Goal: Information Seeking & Learning: Learn about a topic

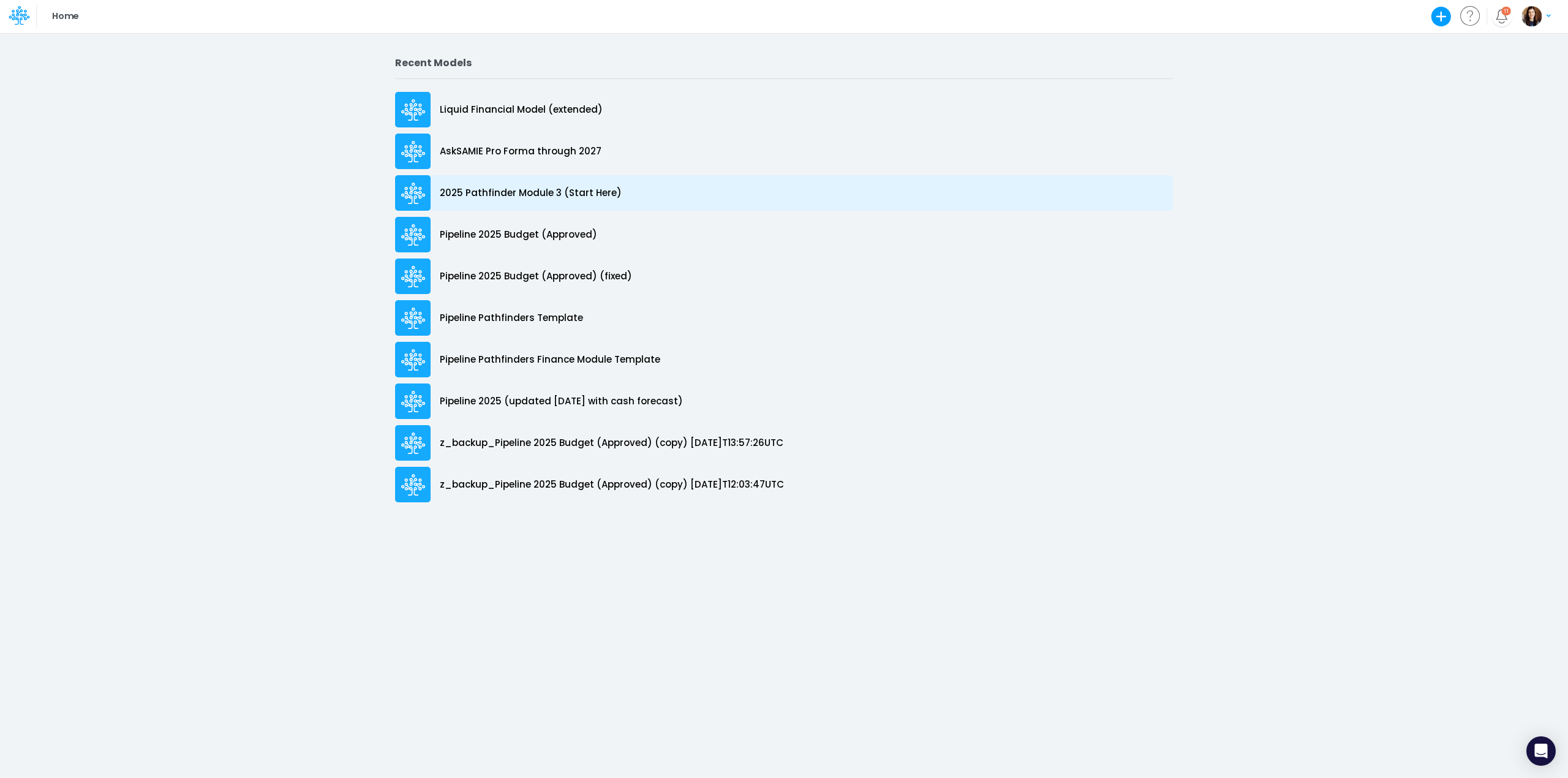
click at [628, 191] on div "2025 Pathfinder Module 3 (Start Here)" at bounding box center [783, 193] width 778 height 35
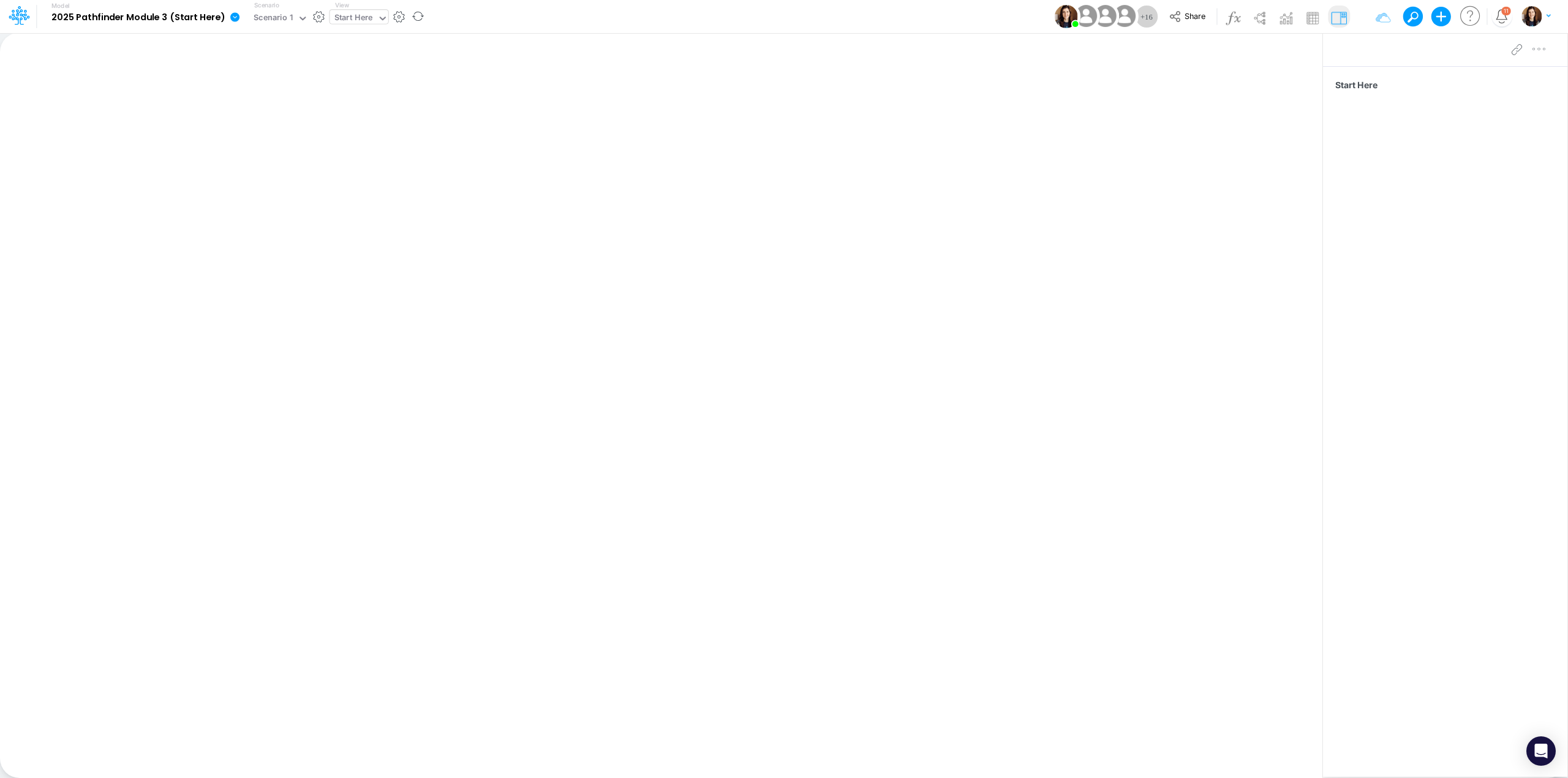
click at [350, 13] on div "Start Here" at bounding box center [353, 19] width 39 height 14
click at [278, 21] on div "Scenario 1" at bounding box center [274, 19] width 39 height 14
click at [581, 8] on div "Model 2025 Pathfinder Module 3 (Start Here) Edit model settings Duplicate Impor…" at bounding box center [784, 16] width 1411 height 33
click at [18, 16] on icon at bounding box center [20, 13] width 7 height 7
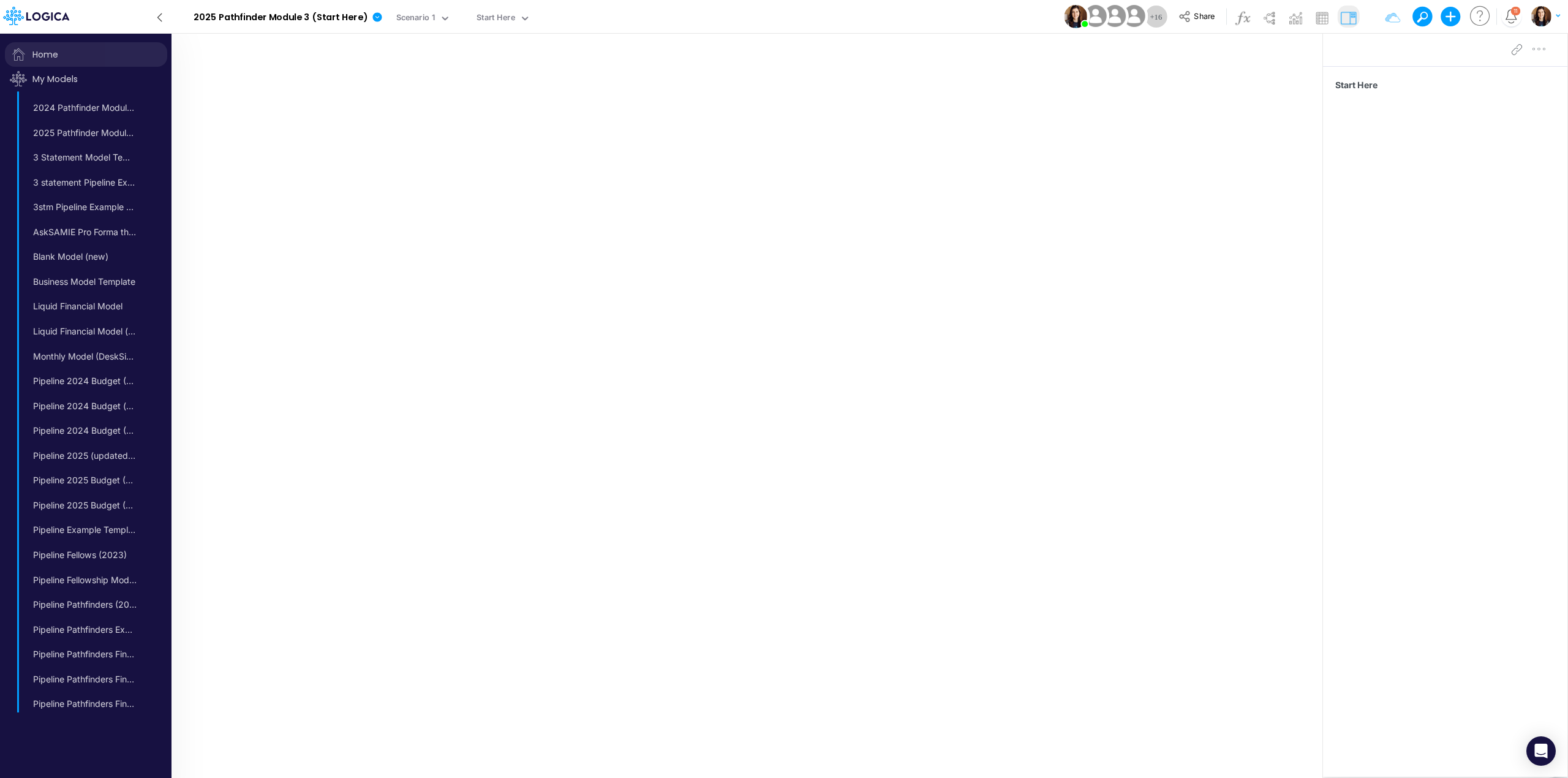
click at [57, 59] on span "Home" at bounding box center [86, 54] width 162 height 25
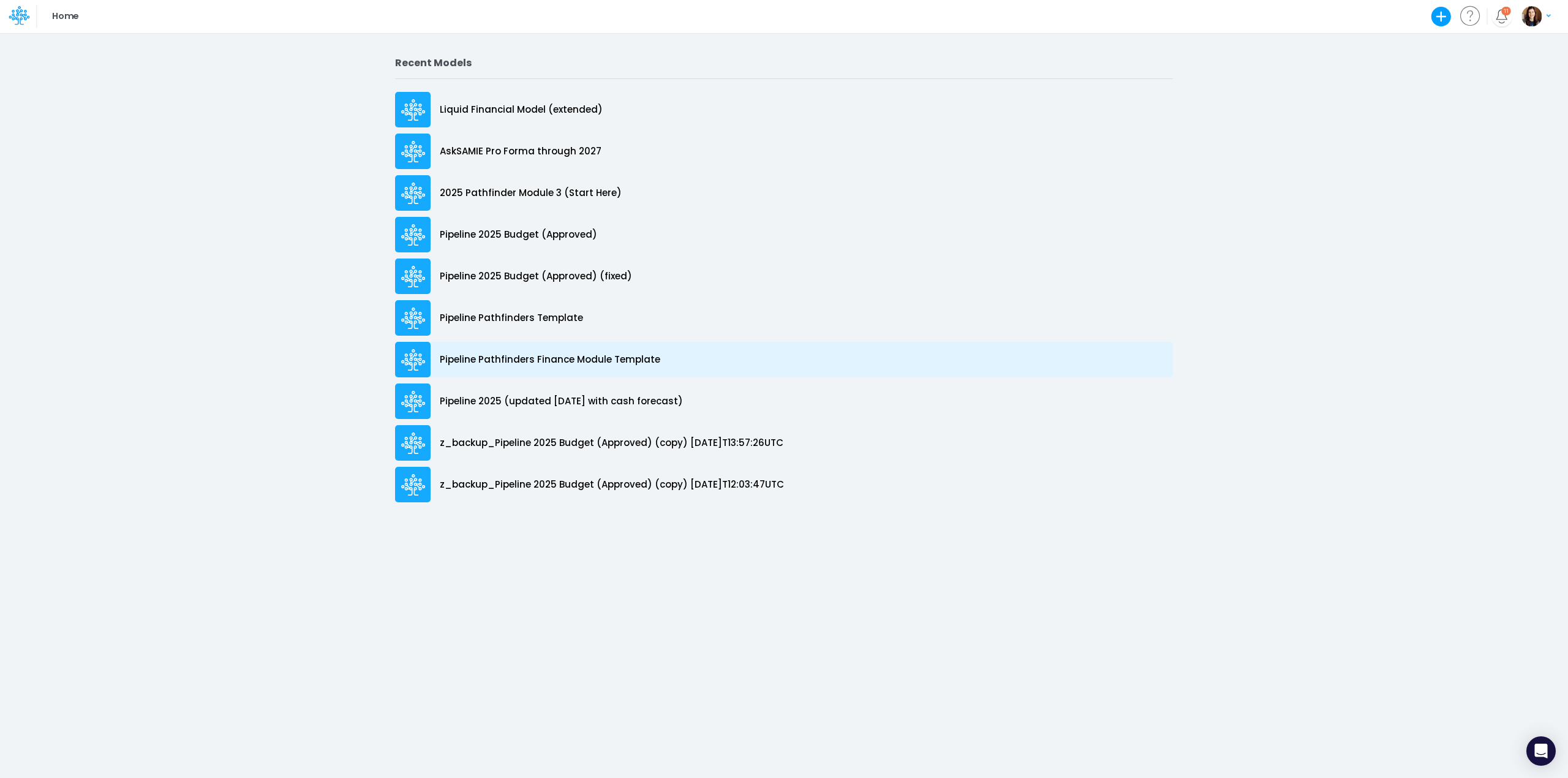
click at [620, 363] on p "Pipeline Pathfinders Finance Module Template" at bounding box center [550, 360] width 221 height 14
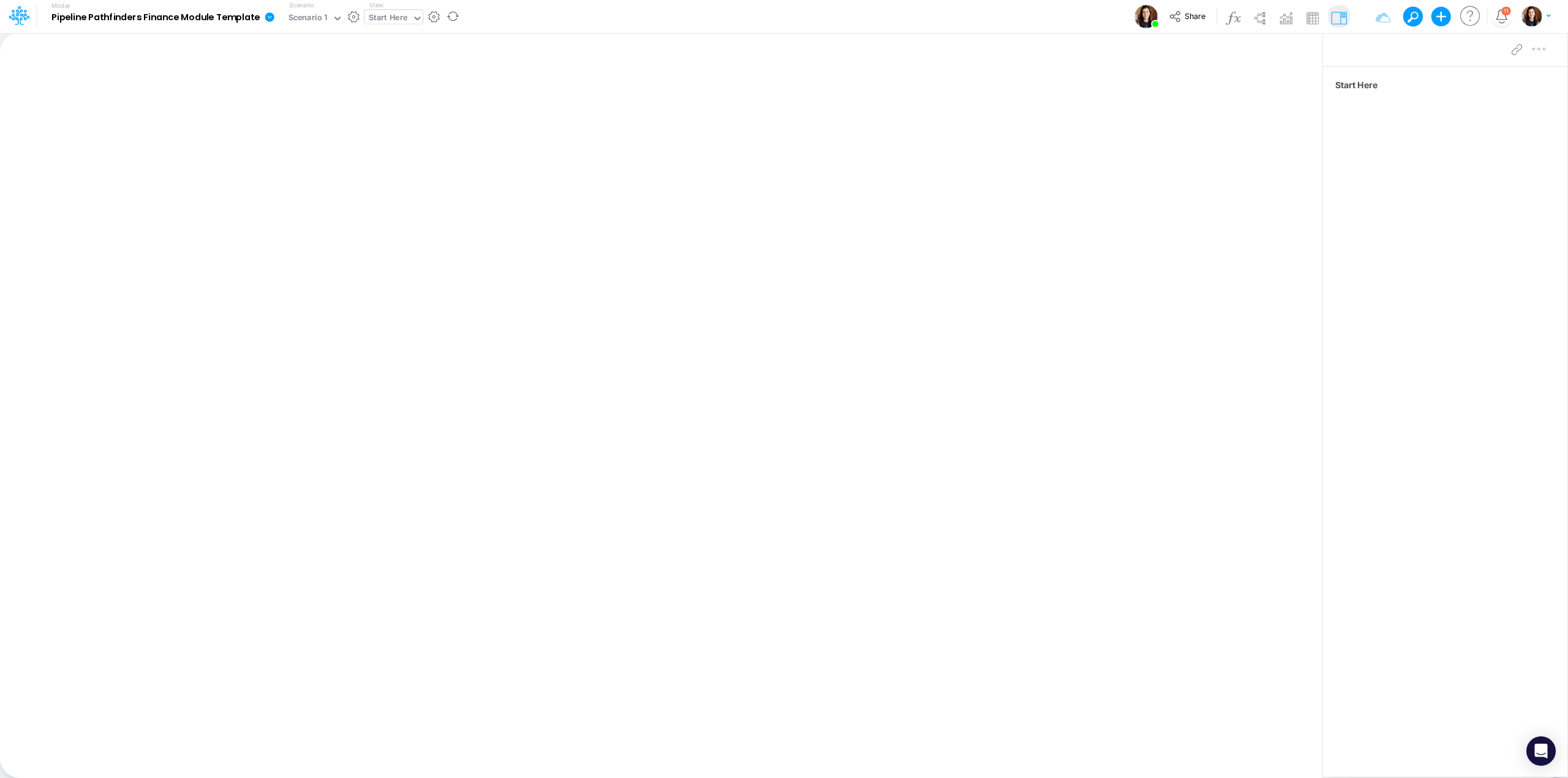
click at [403, 16] on div "Start Here" at bounding box center [388, 19] width 39 height 14
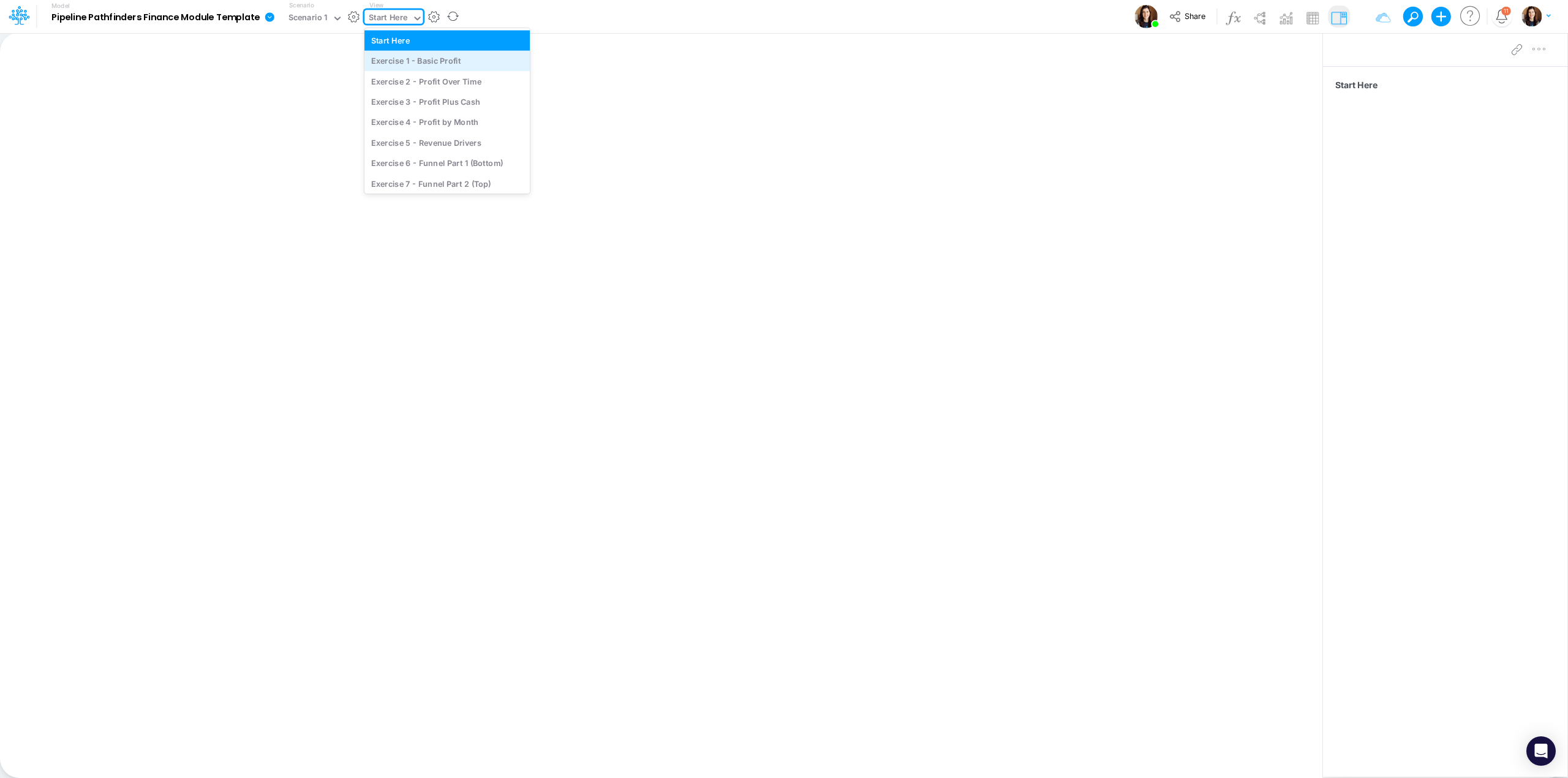
click at [429, 59] on div "Exercise 1 - Basic Profit" at bounding box center [447, 61] width 166 height 20
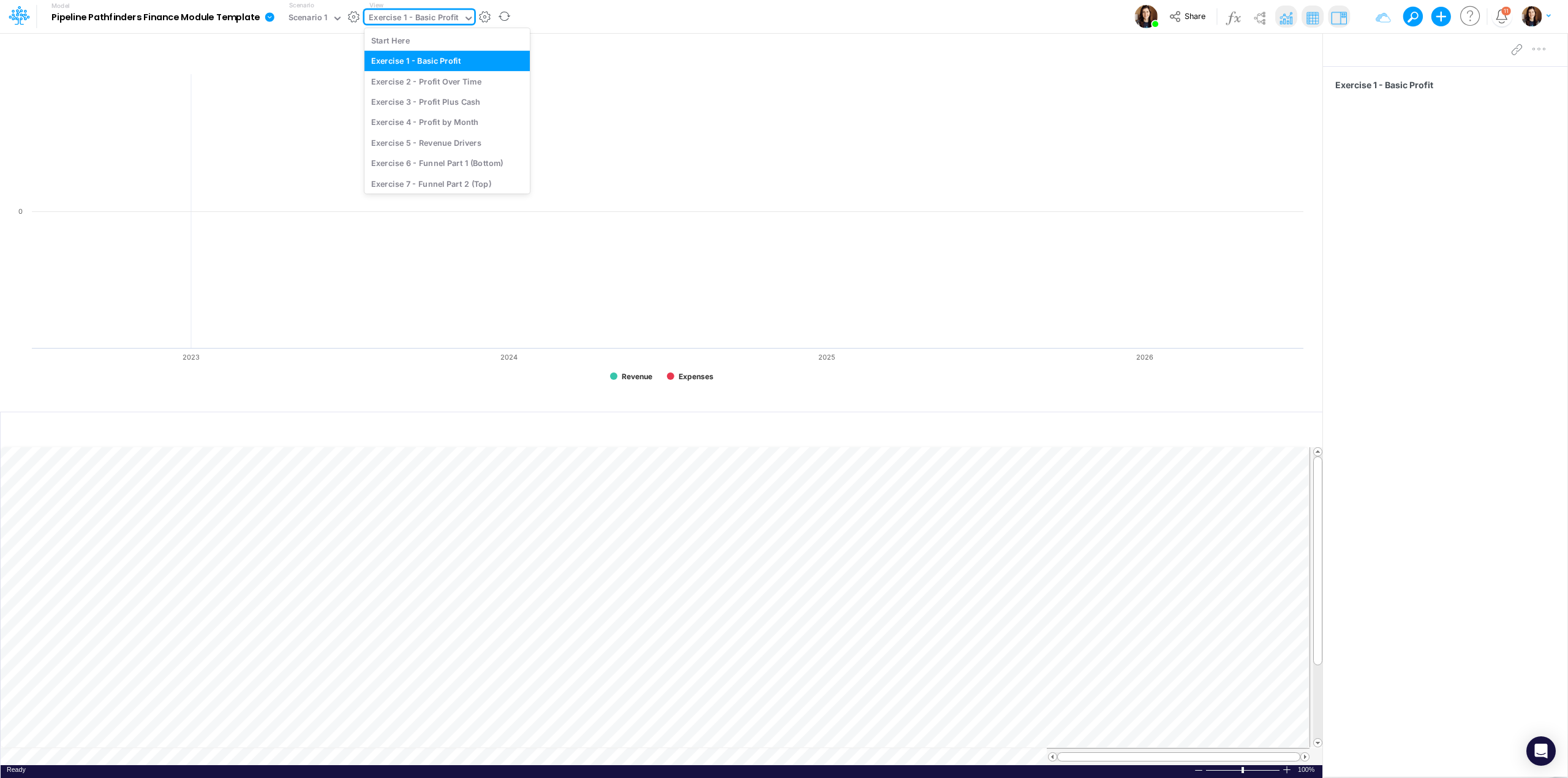
click at [425, 18] on div "Exercise 1 - Basic Profit" at bounding box center [414, 19] width 90 height 14
click at [430, 86] on div "Exercise 2 - Profit Over Time" at bounding box center [447, 81] width 166 height 20
click at [430, 18] on div "Exercise 2 - Profit Over Time" at bounding box center [424, 19] width 110 height 14
click at [584, 20] on div "Model Pipeline Pathfinders Finance Module Template Edit model settings Duplicat…" at bounding box center [784, 16] width 1411 height 33
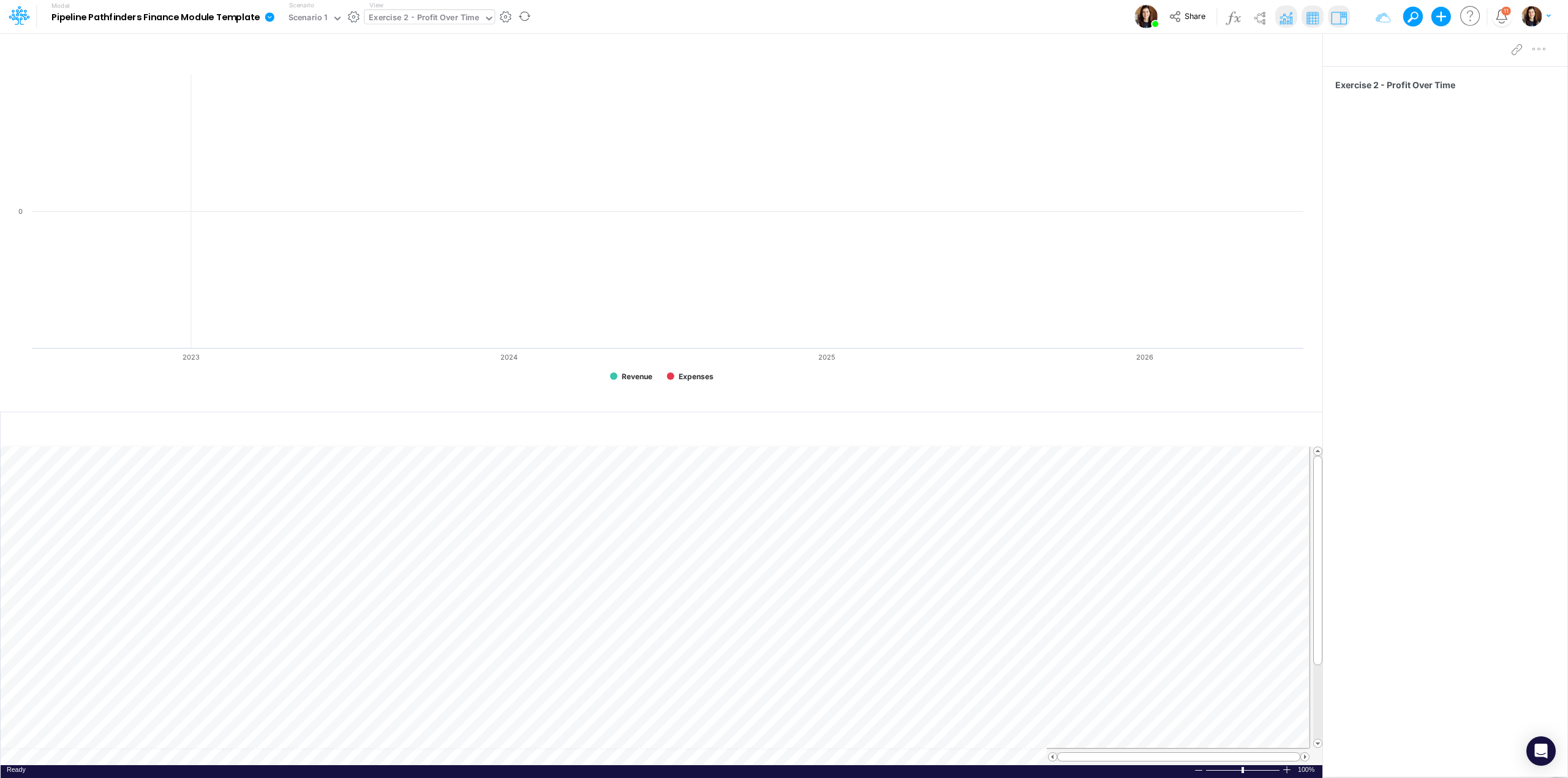
click at [460, 16] on div "Exercise 2 - Profit Over Time" at bounding box center [424, 19] width 110 height 14
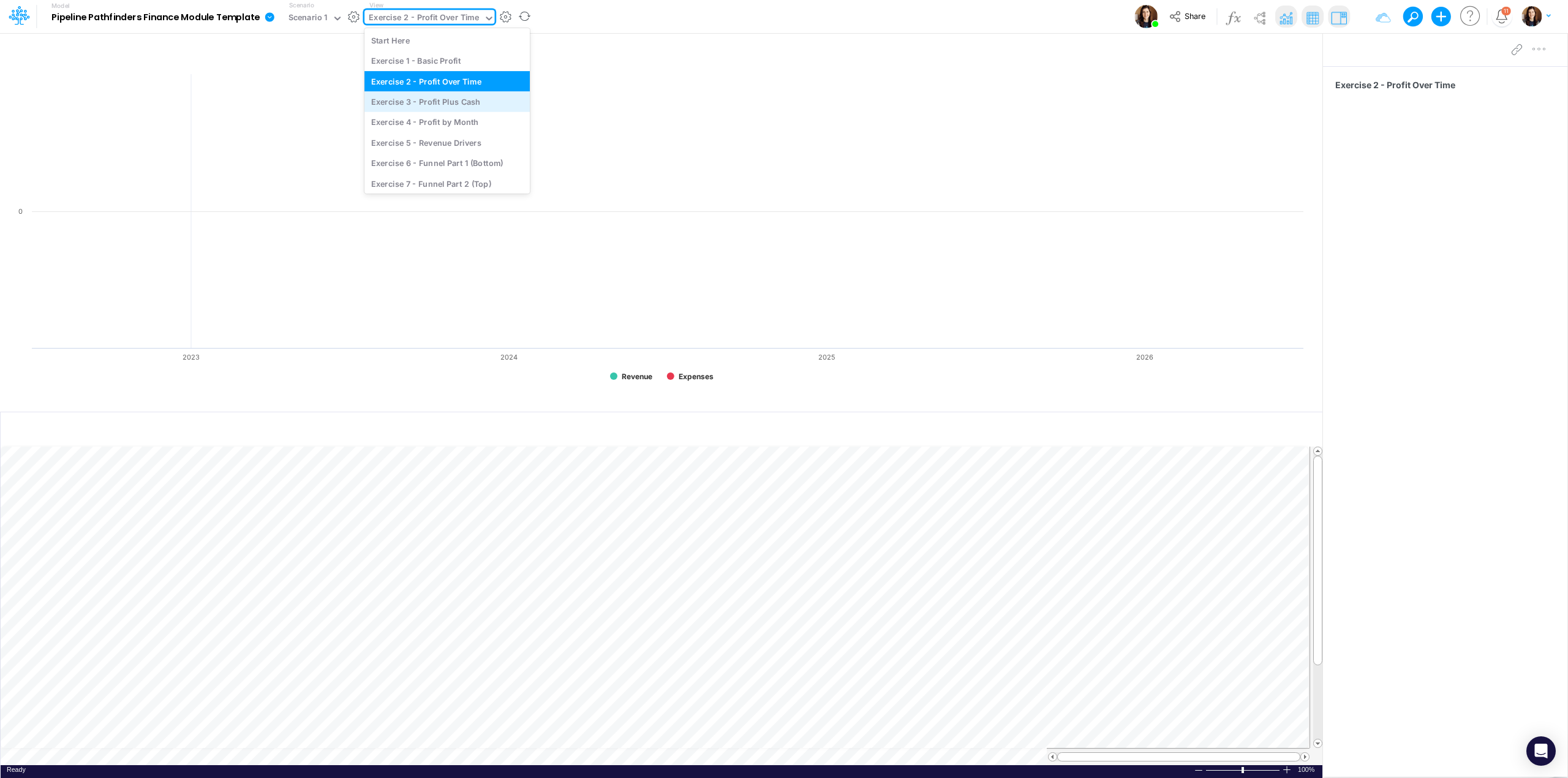
drag, startPoint x: 464, startPoint y: 101, endPoint x: 491, endPoint y: 82, distance: 33.0
click at [463, 102] on div "Exercise 3 - Profit Plus Cash" at bounding box center [447, 101] width 166 height 20
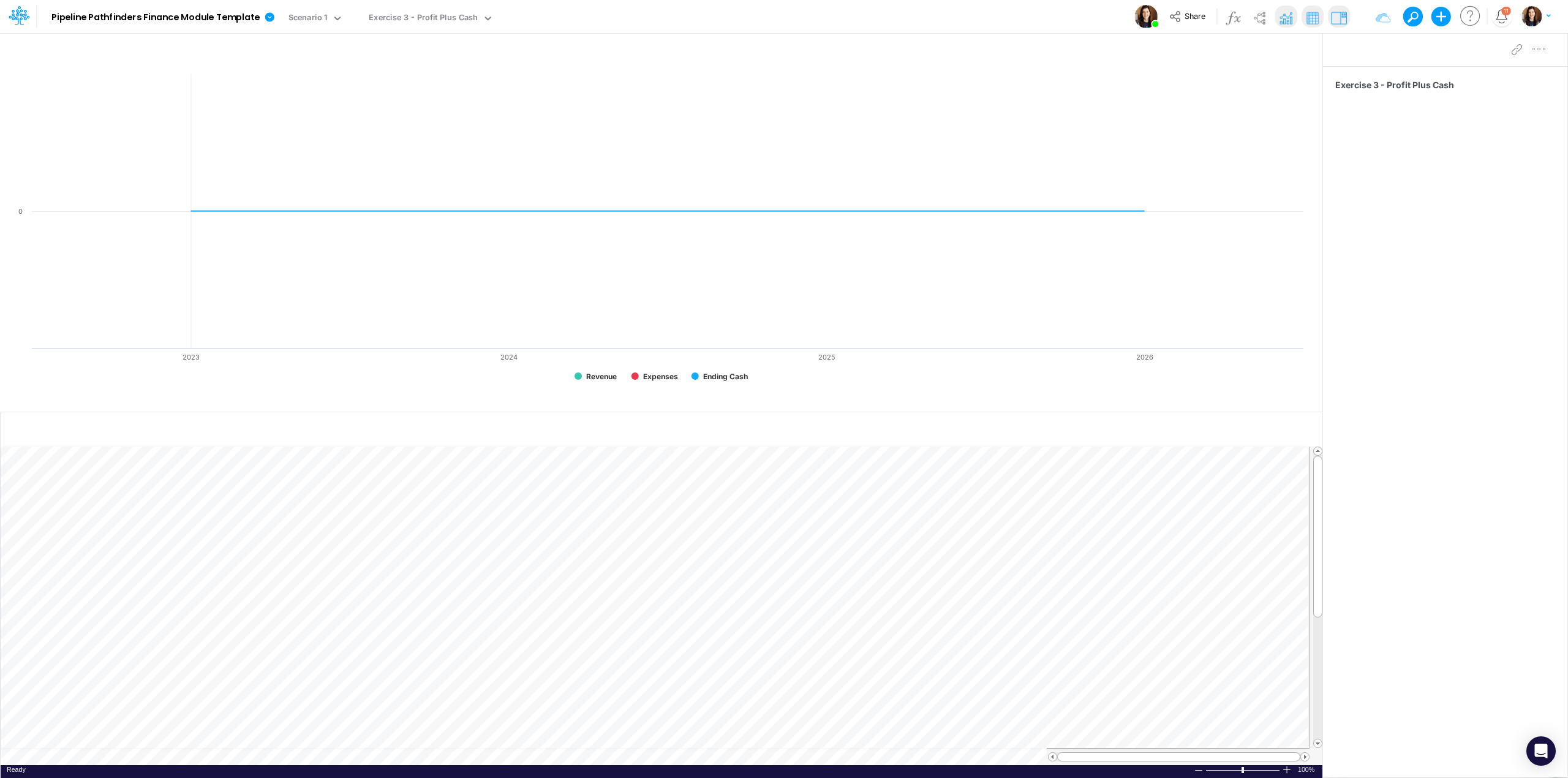
click at [547, 12] on div "Model Pipeline Pathfinders Finance Module Template Edit model settings Duplicat…" at bounding box center [784, 16] width 1411 height 33
click at [460, 18] on div "Exercise 3 - Profit Plus Cash" at bounding box center [423, 19] width 109 height 14
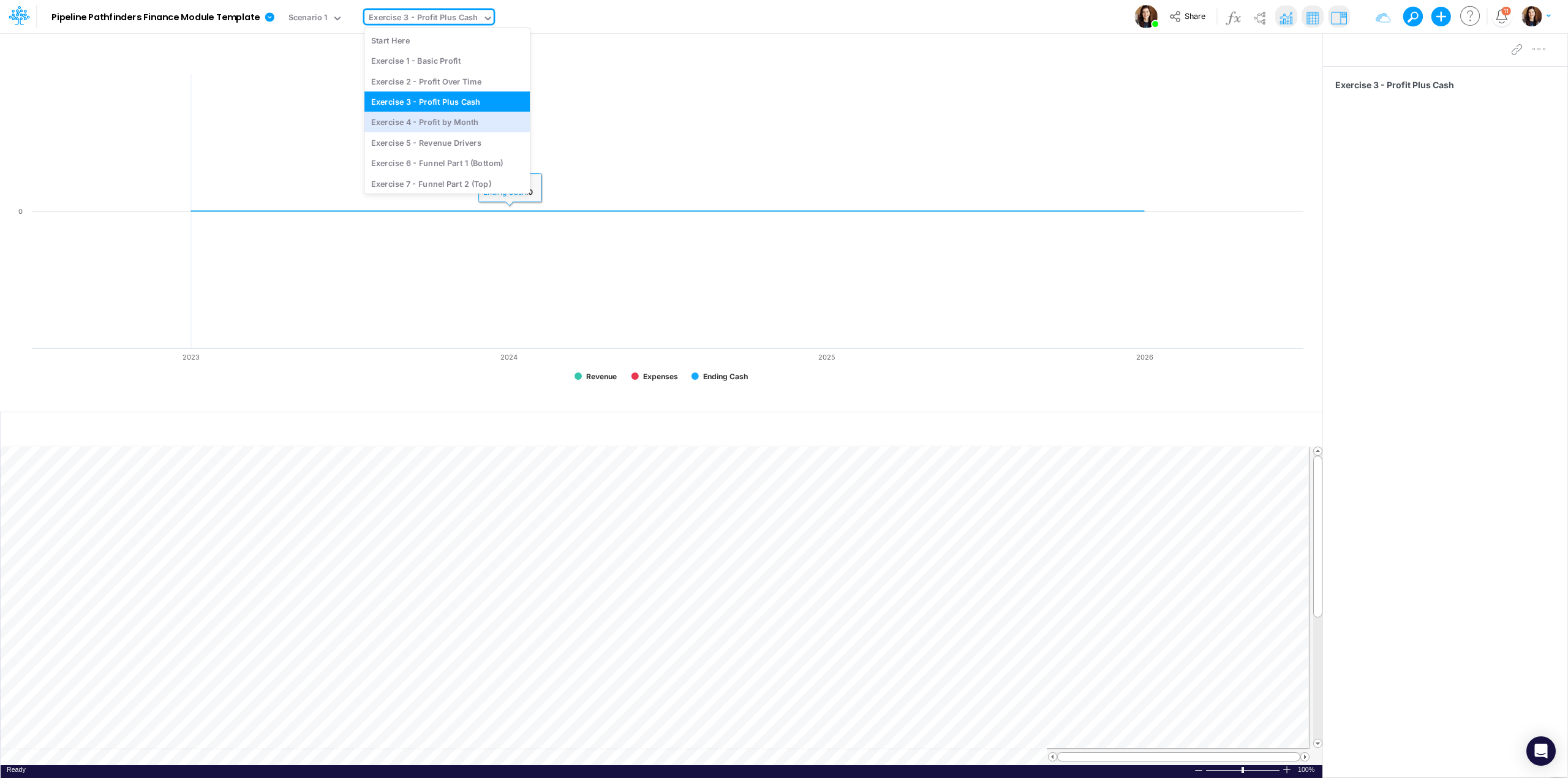
click at [479, 128] on div "Exercise 4 - Profit by Month" at bounding box center [447, 122] width 166 height 20
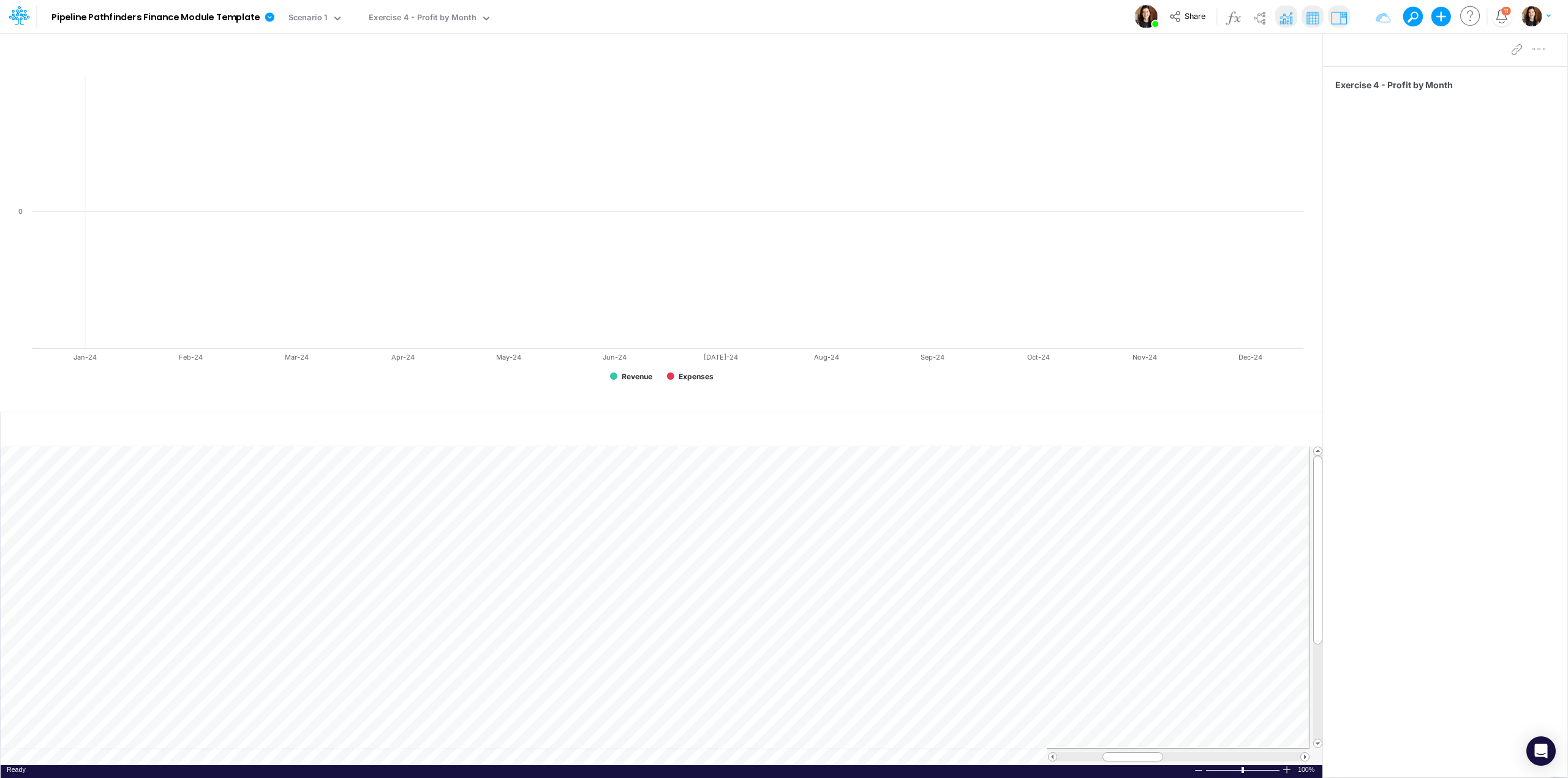
click at [553, 12] on div "Model Pipeline Pathfinders Finance Module Template Edit model settings Duplicat…" at bounding box center [784, 16] width 1411 height 33
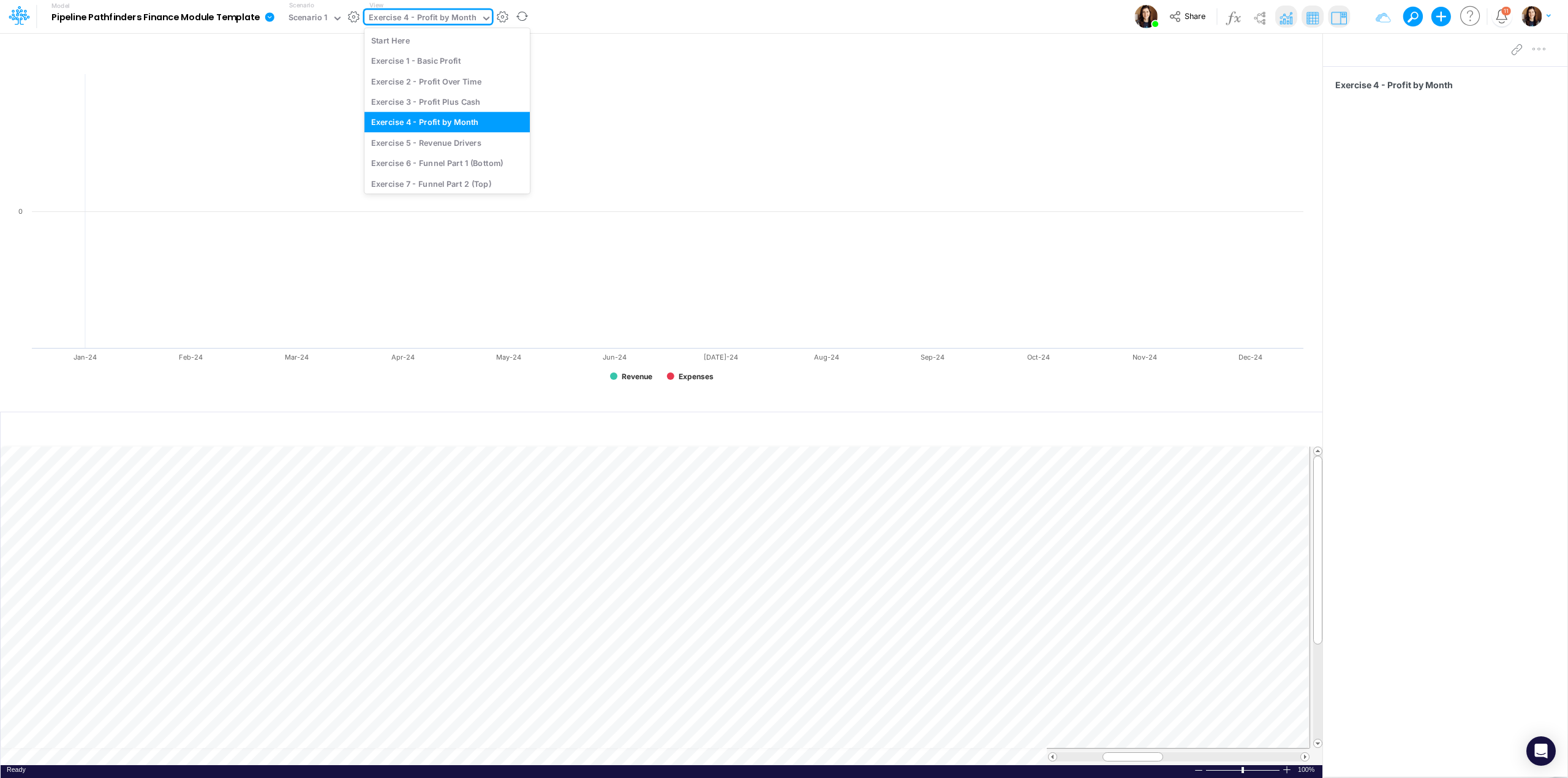
click at [435, 13] on div "Exercise 4 - Profit by Month" at bounding box center [422, 19] width 108 height 14
click at [463, 143] on div "Exercise 5 - Revenue Drivers" at bounding box center [447, 142] width 166 height 20
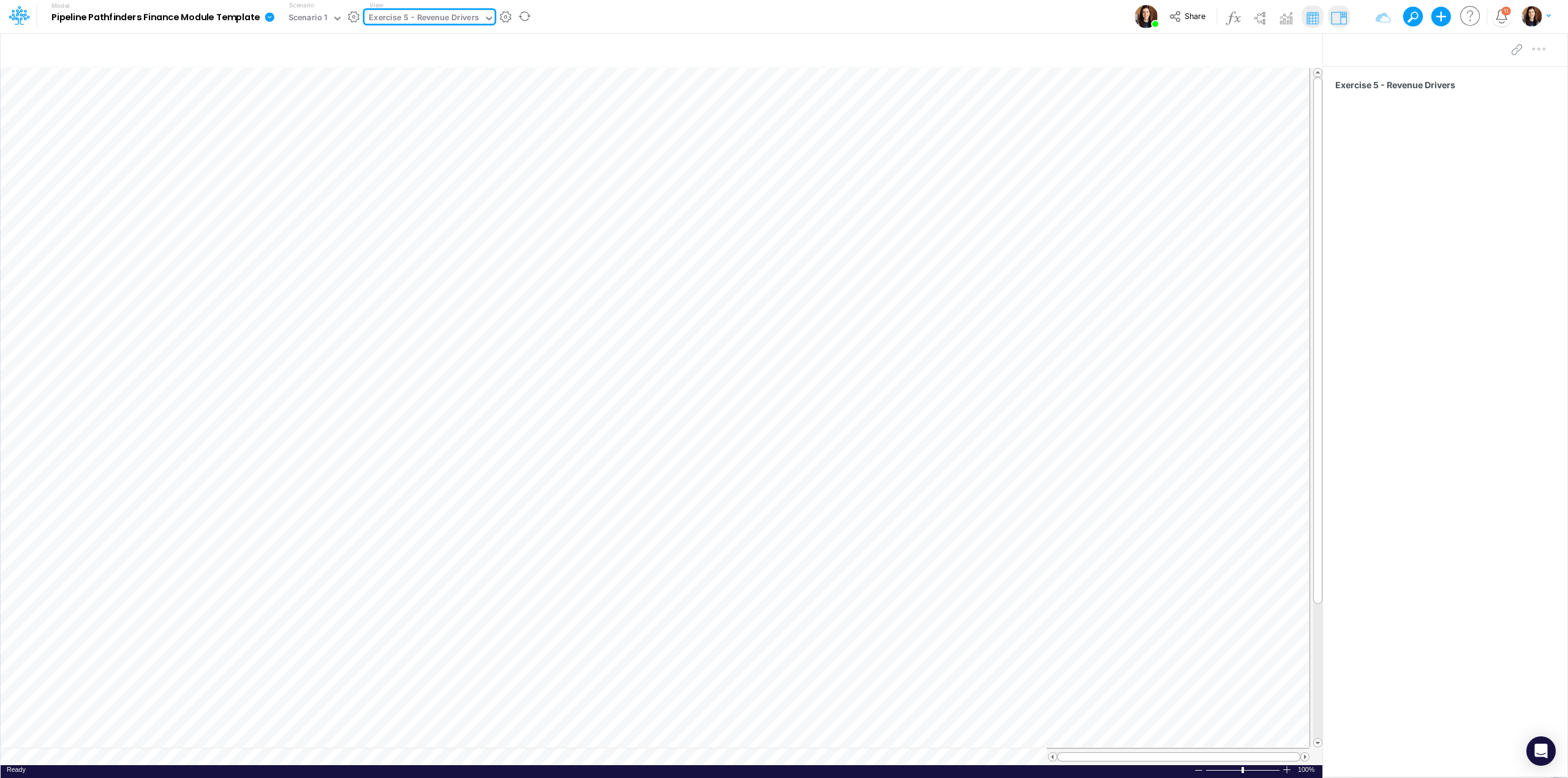
click at [432, 15] on div "Exercise 5 - Revenue Drivers" at bounding box center [424, 19] width 110 height 14
click at [450, 167] on div "Exercise 6 - Funnel Part 1 (Bottom)" at bounding box center [447, 163] width 166 height 20
click at [432, 18] on div "Exercise 6 - Funnel Part 1 (Bottom)" at bounding box center [435, 19] width 133 height 14
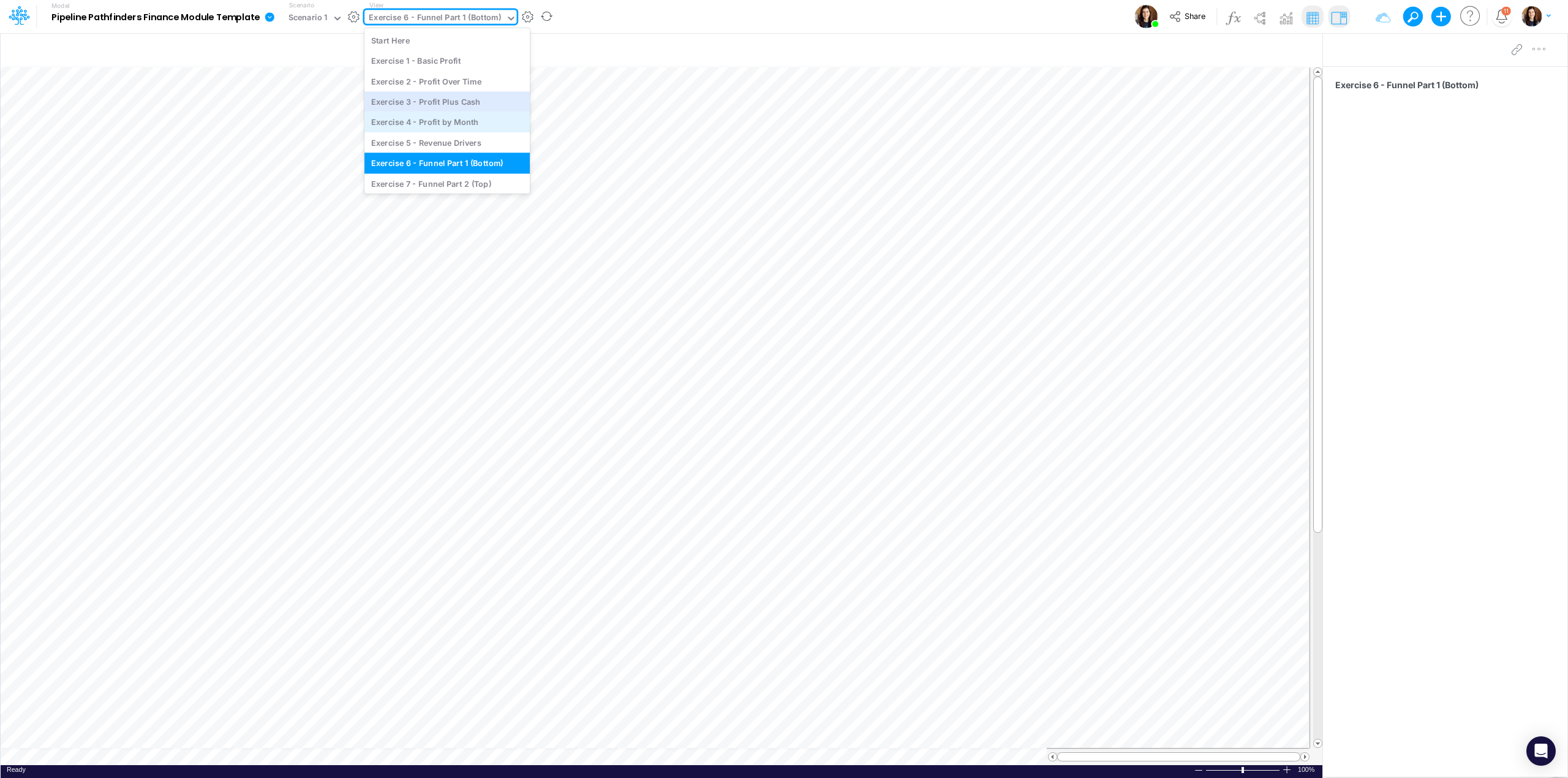
scroll to position [48, 0]
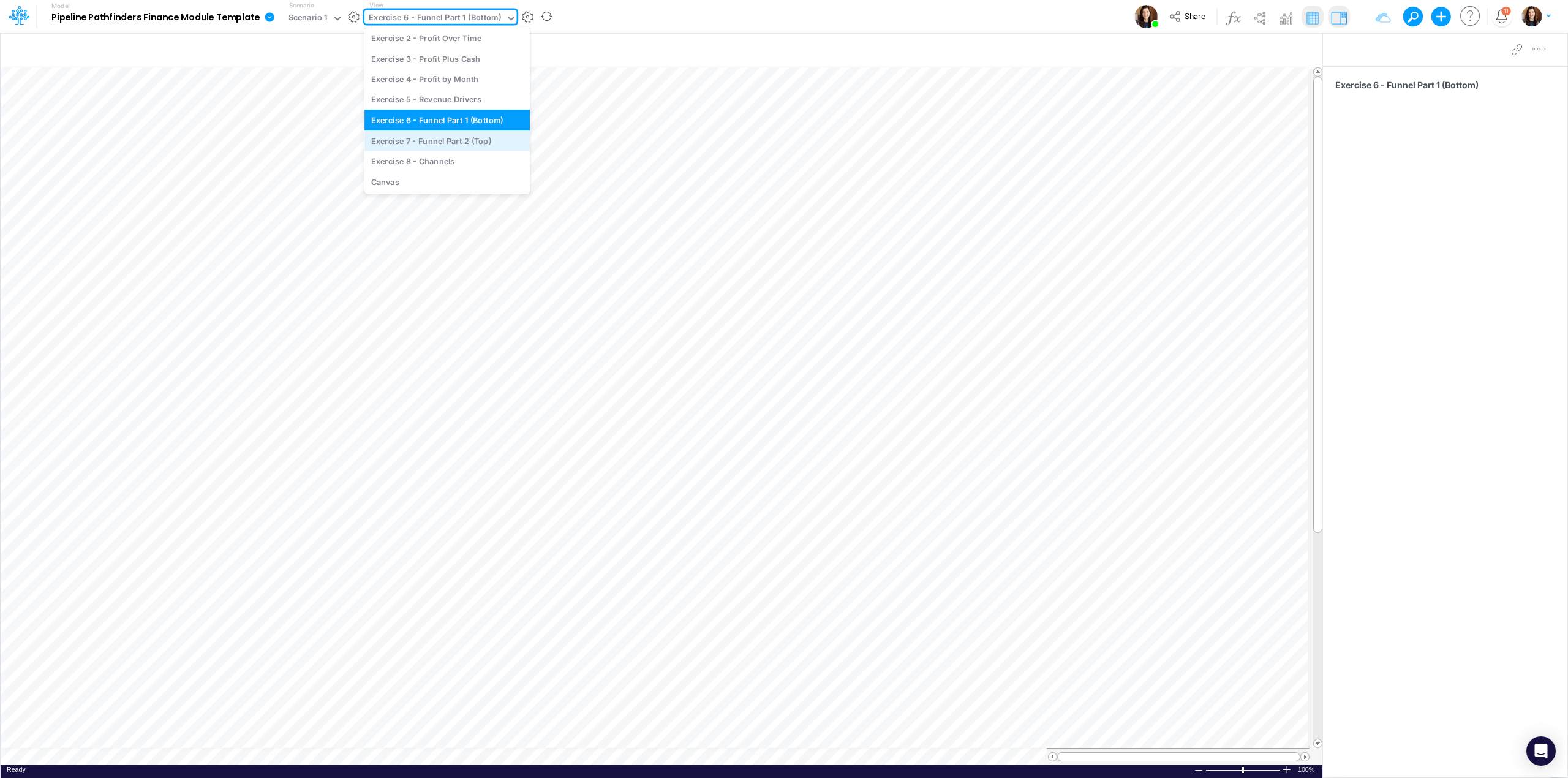
click at [451, 145] on div "Exercise 7 - Funnel Part 2 (Top)" at bounding box center [447, 140] width 166 height 20
drag, startPoint x: 440, startPoint y: 17, endPoint x: 440, endPoint y: 25, distance: 8.0
click at [440, 18] on div "Exercise 7 - Funnel Part 2 (Top)" at bounding box center [429, 19] width 120 height 14
click at [449, 163] on div "Exercise 8 - Channels" at bounding box center [447, 161] width 166 height 20
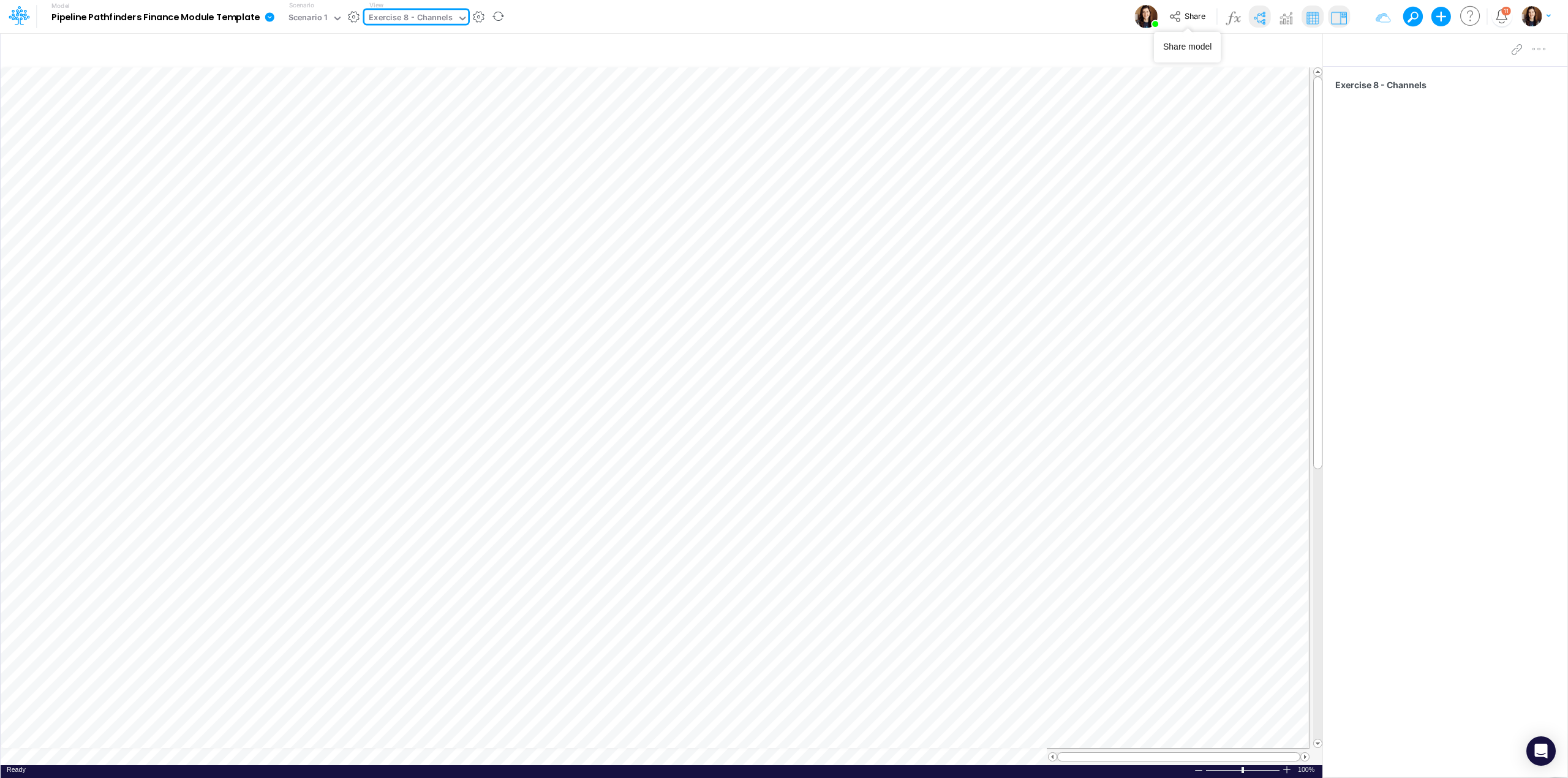
click at [1257, 15] on img at bounding box center [1259, 18] width 20 height 20
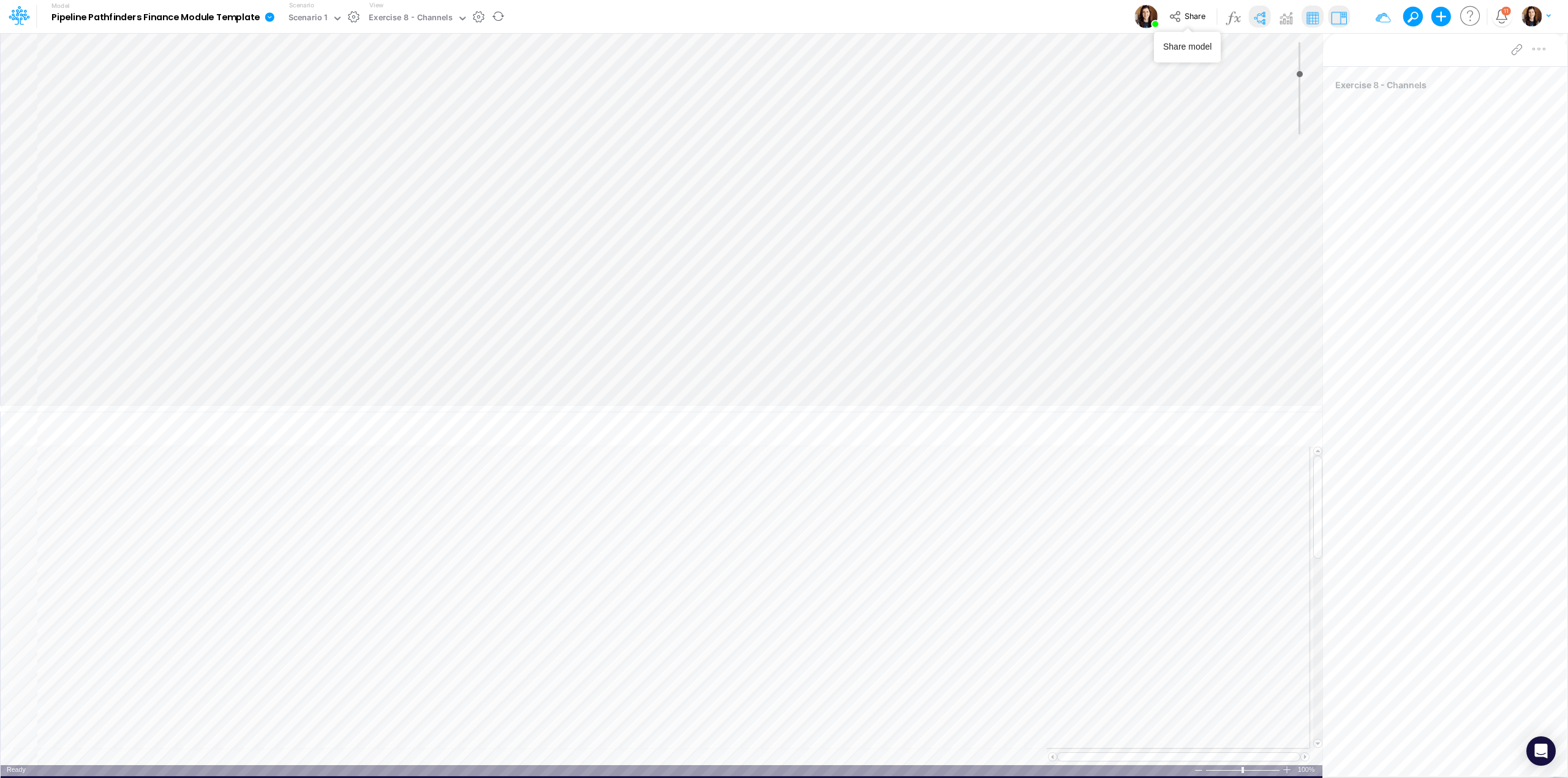
type input "0"
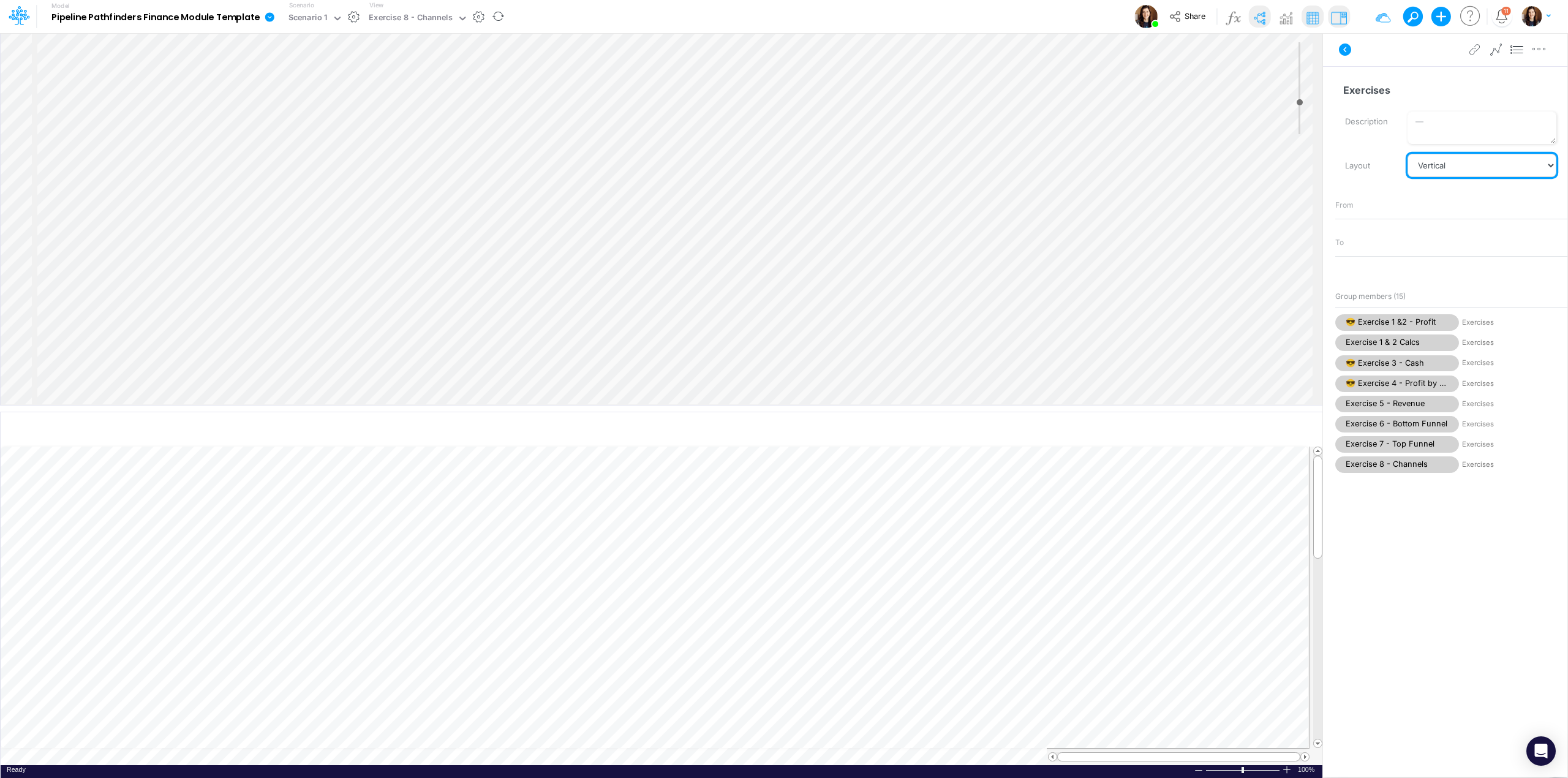
click at [1444, 172] on select "Vertical Vertical Tree Horizontal Horizontal Tree Horizontal Tree Compact Funnel" at bounding box center [1482, 165] width 149 height 23
select select "Horizontal"
click at [1408, 154] on select "Vertical Vertical Tree Horizontal Horizontal Tree Horizontal Tree Compact Funnel" at bounding box center [1482, 165] width 149 height 23
select select "HorizontalTreeCompact"
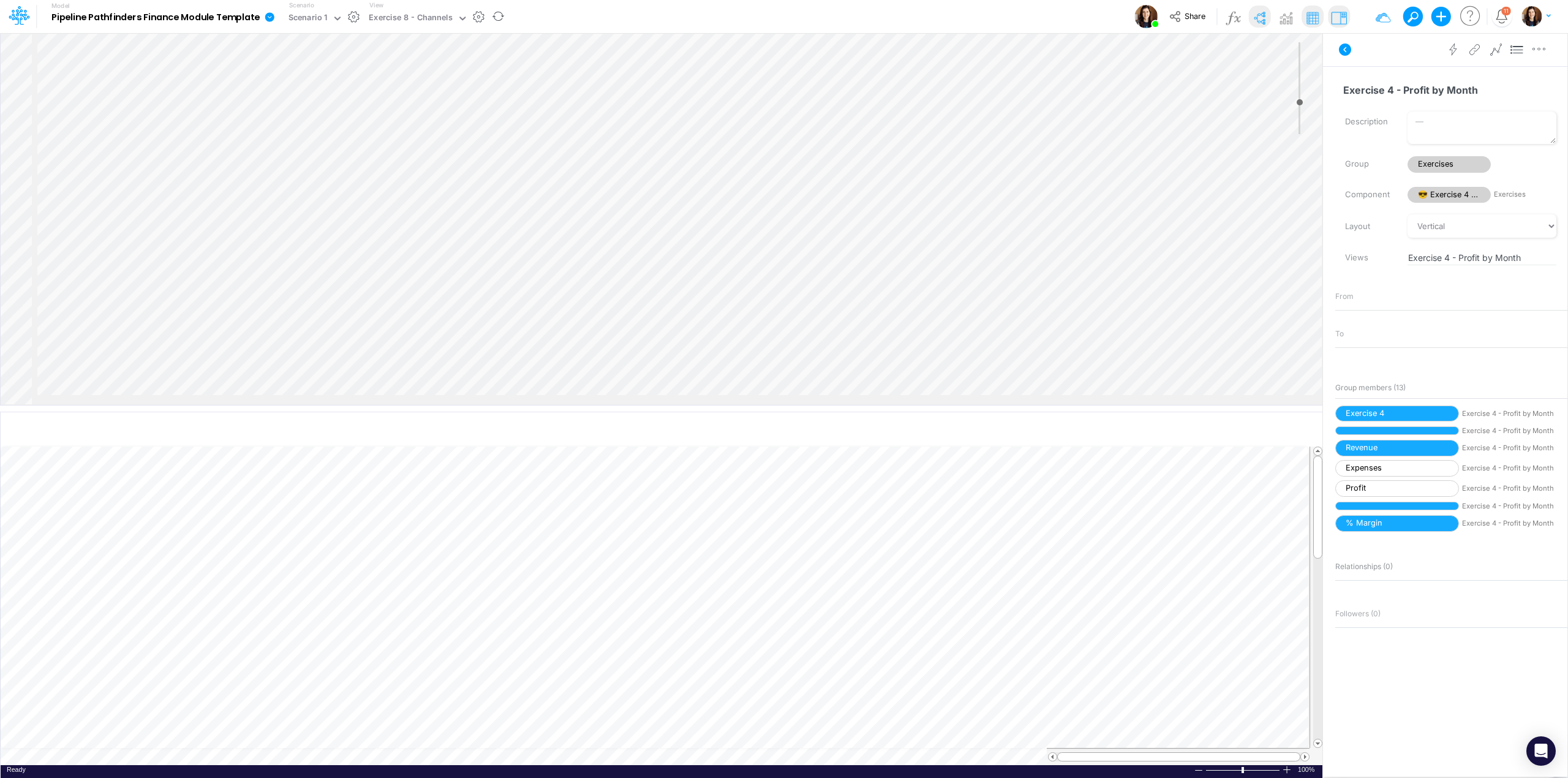
scroll to position [0, 321]
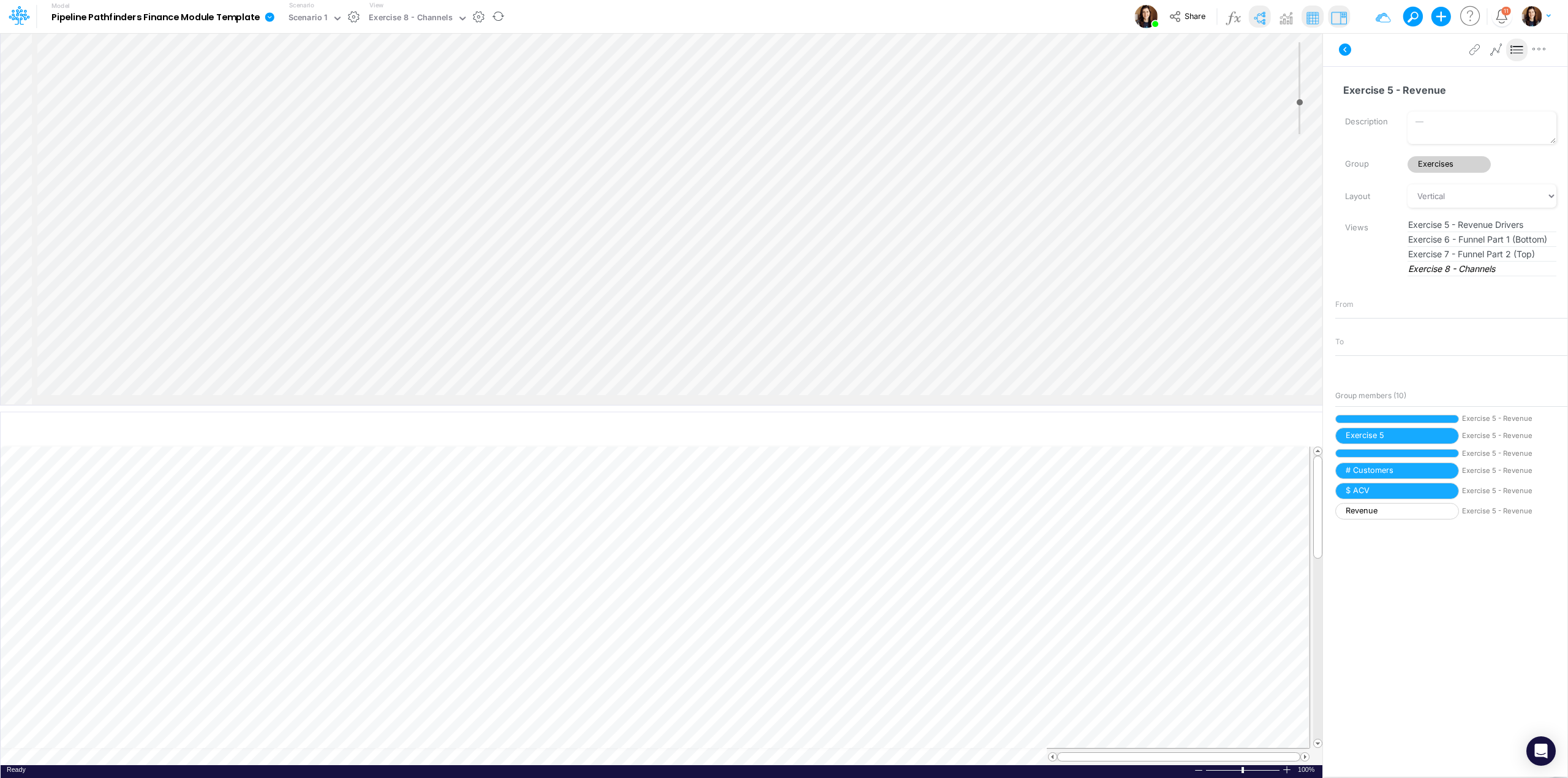
scroll to position [0, 322]
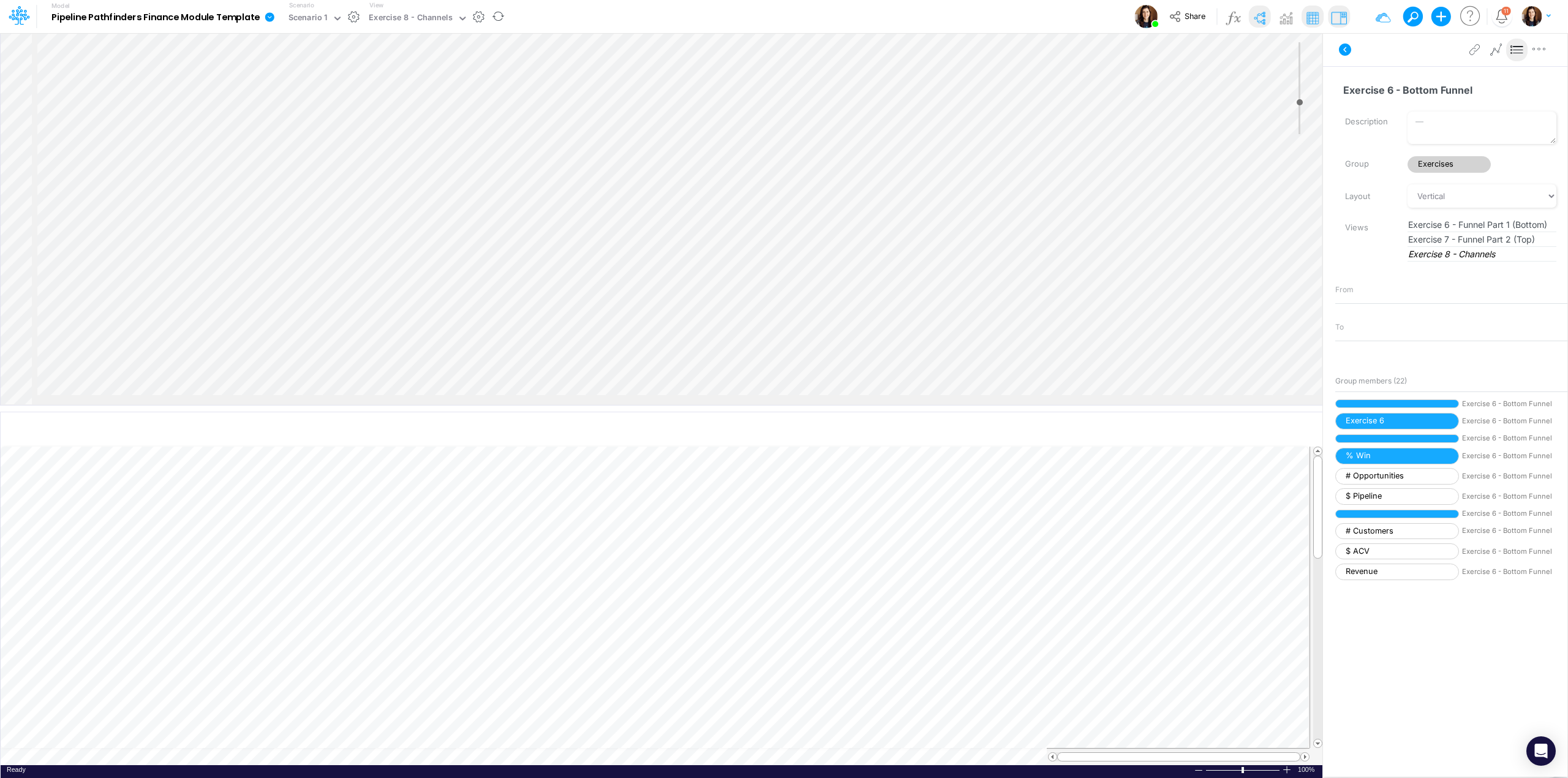
scroll to position [0, 414]
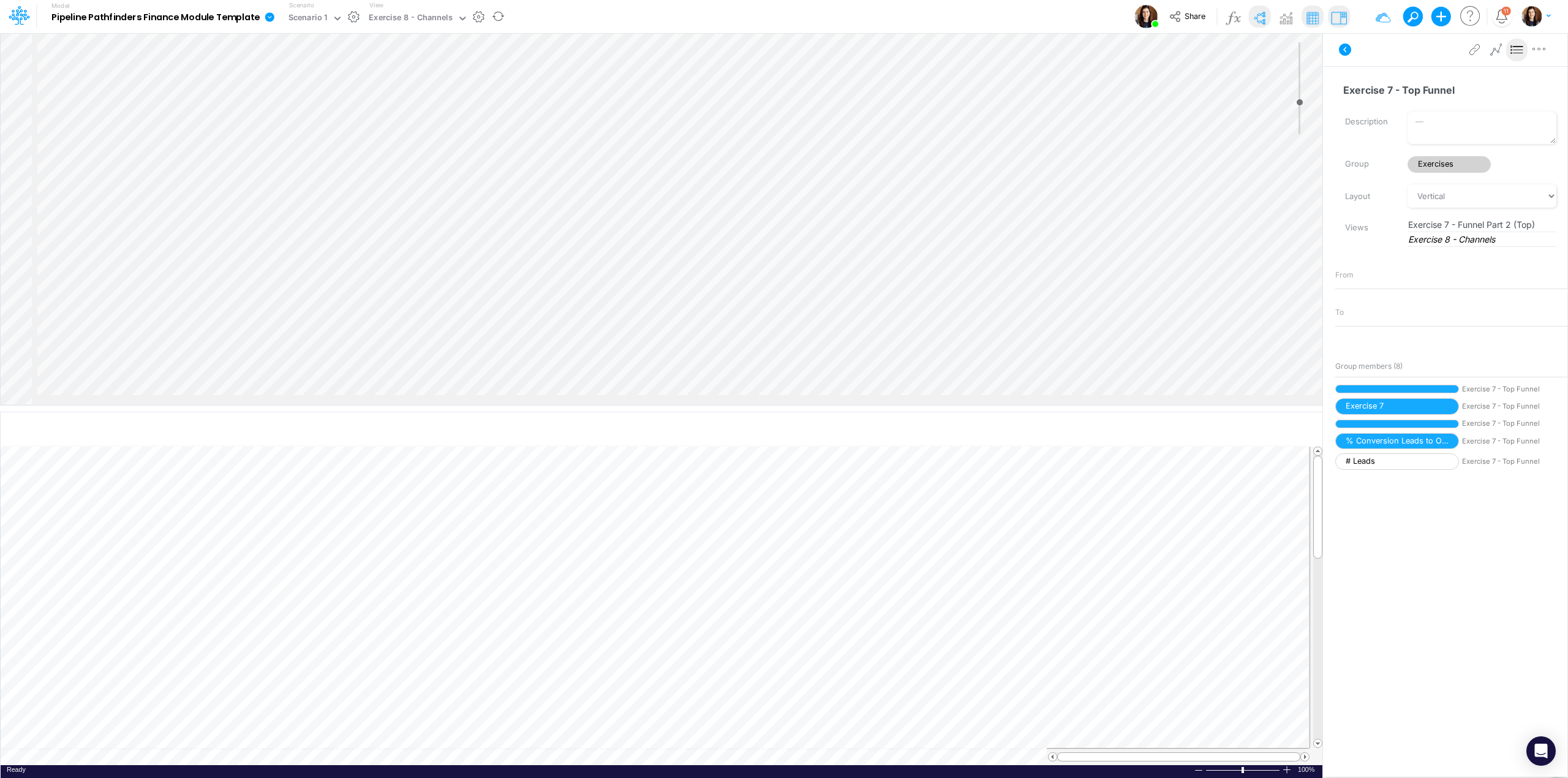
scroll to position [0, 475]
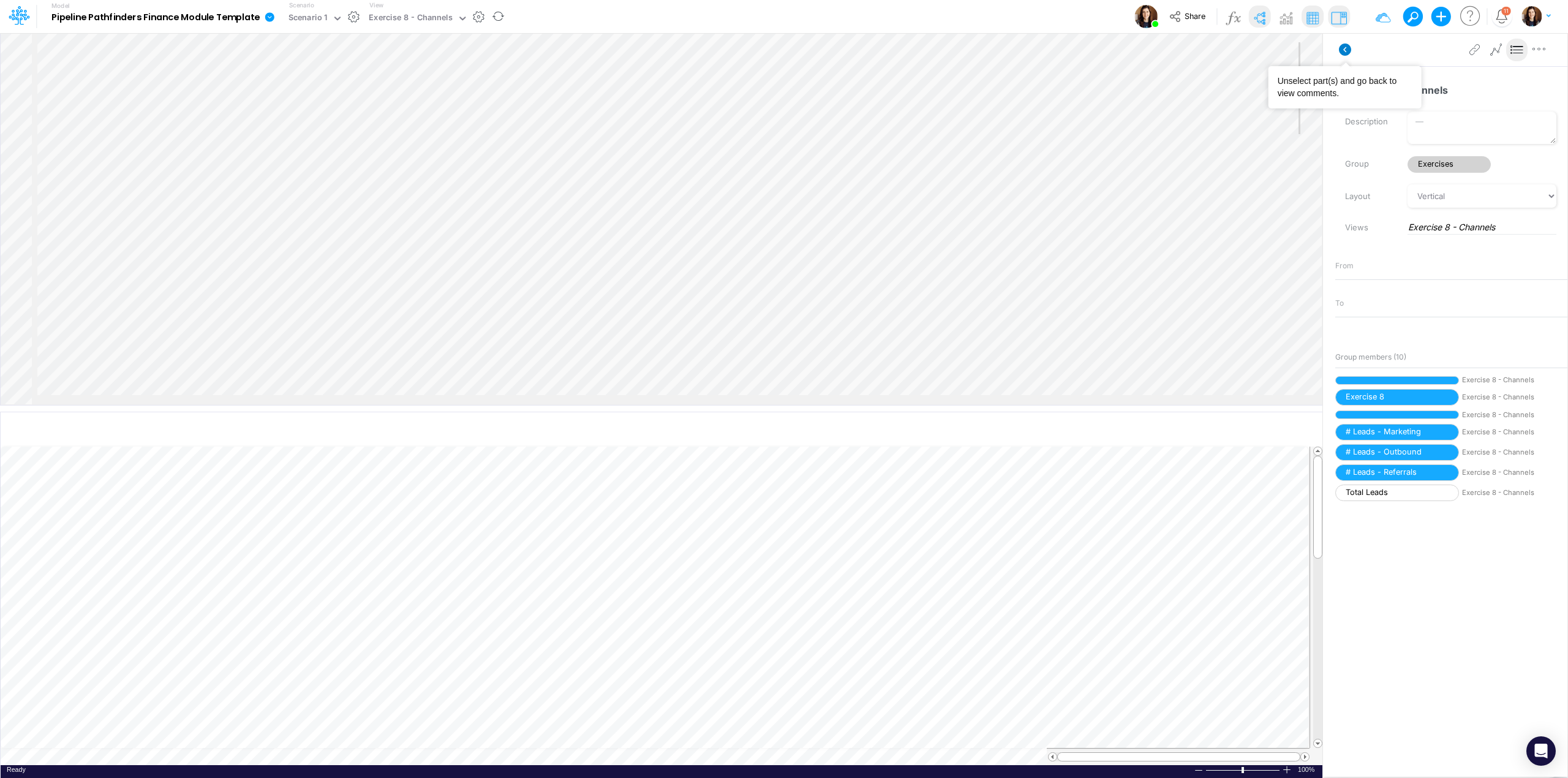
click at [1344, 47] on icon at bounding box center [1345, 49] width 12 height 12
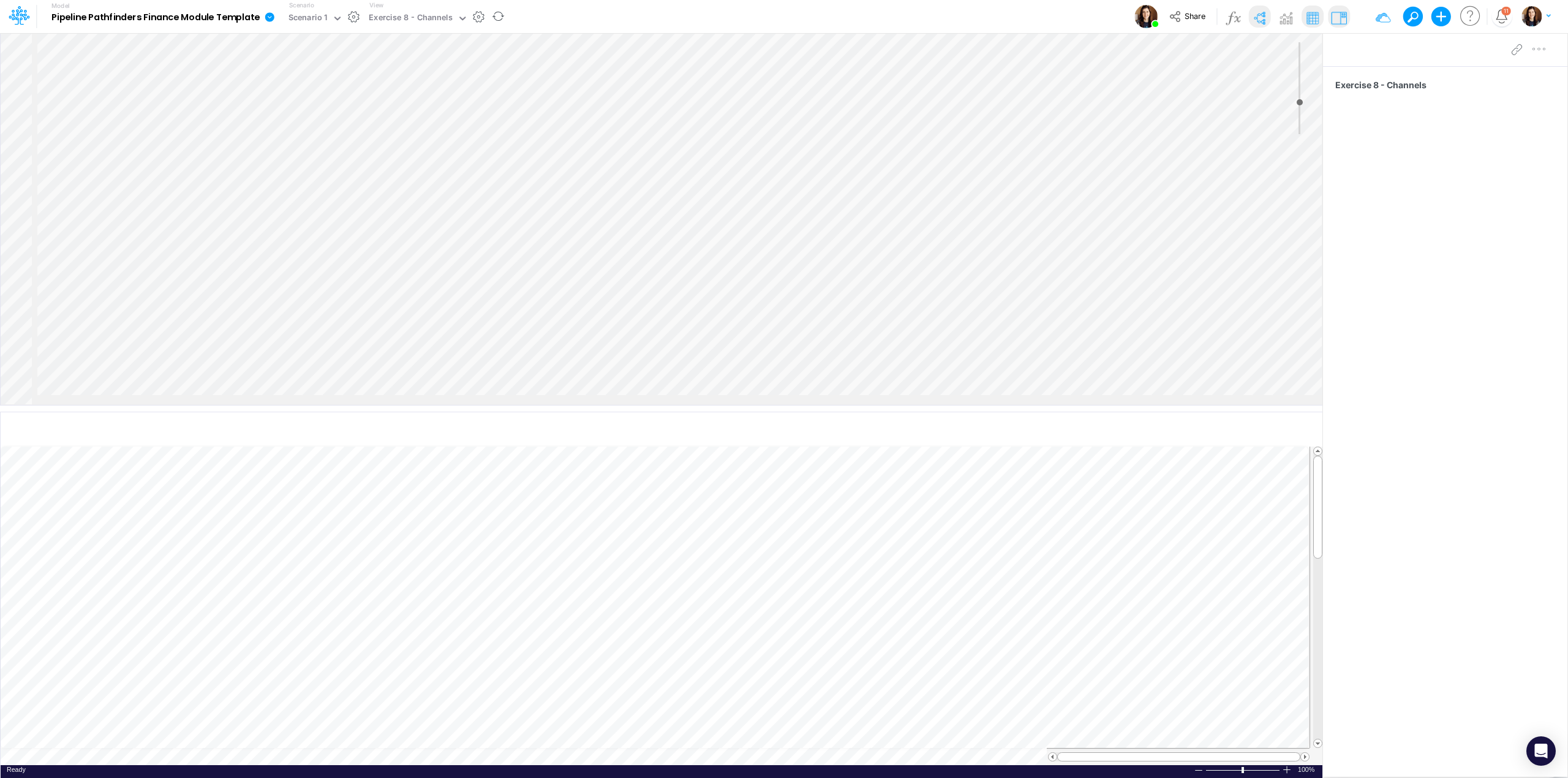
click at [553, 15] on div "Model Pipeline Pathfinders Finance Module Template Edit model settings Duplicat…" at bounding box center [784, 16] width 1411 height 33
click at [427, 15] on div "Exercise 8 - Channels" at bounding box center [410, 19] width 84 height 14
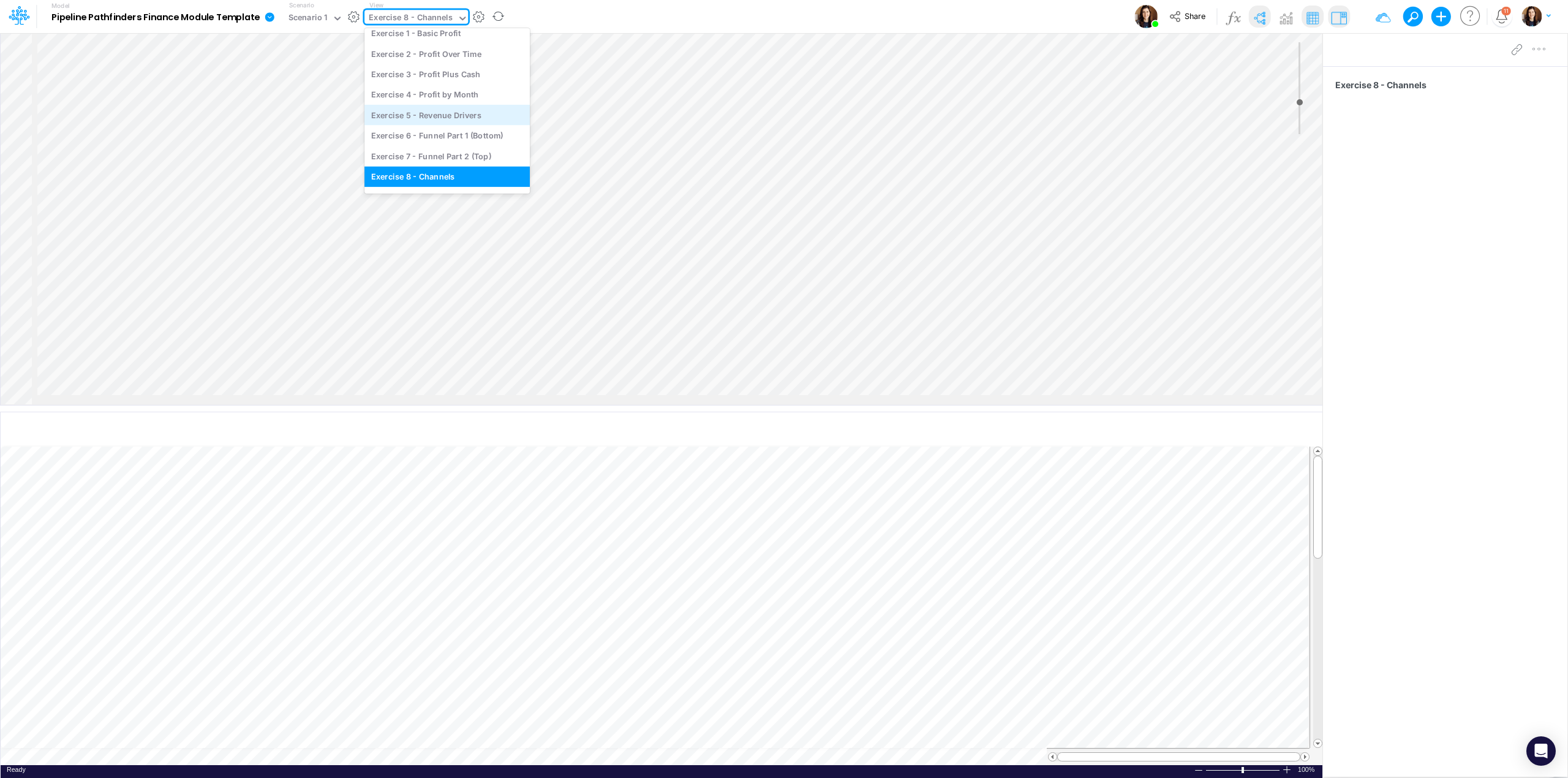
scroll to position [48, 0]
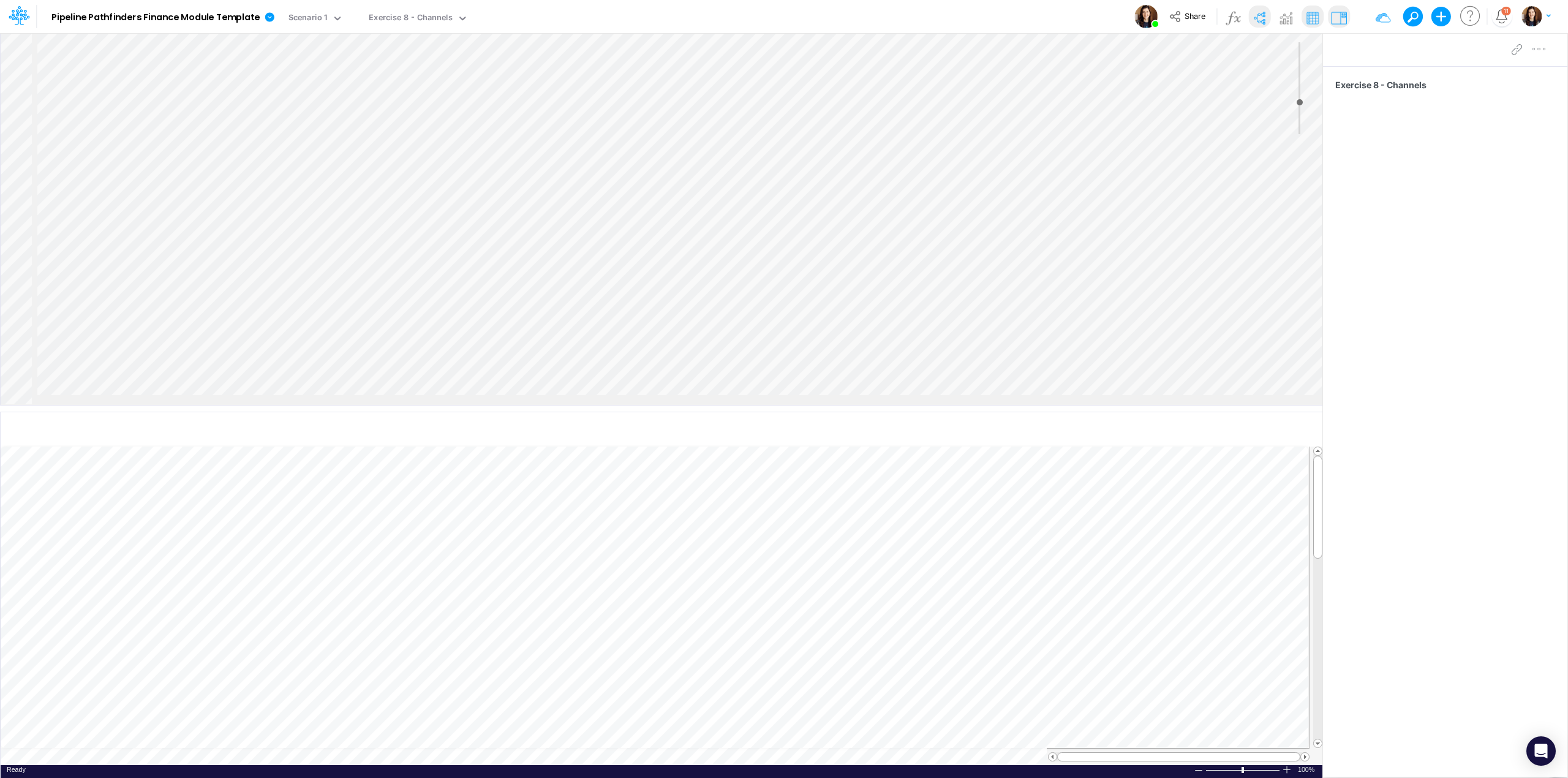
click at [618, 12] on div "Model Pipeline Pathfinders Finance Module Template Edit model settings Duplicat…" at bounding box center [784, 16] width 1411 height 33
click at [434, 23] on div "Exercise 8 - Channels" at bounding box center [410, 19] width 84 height 14
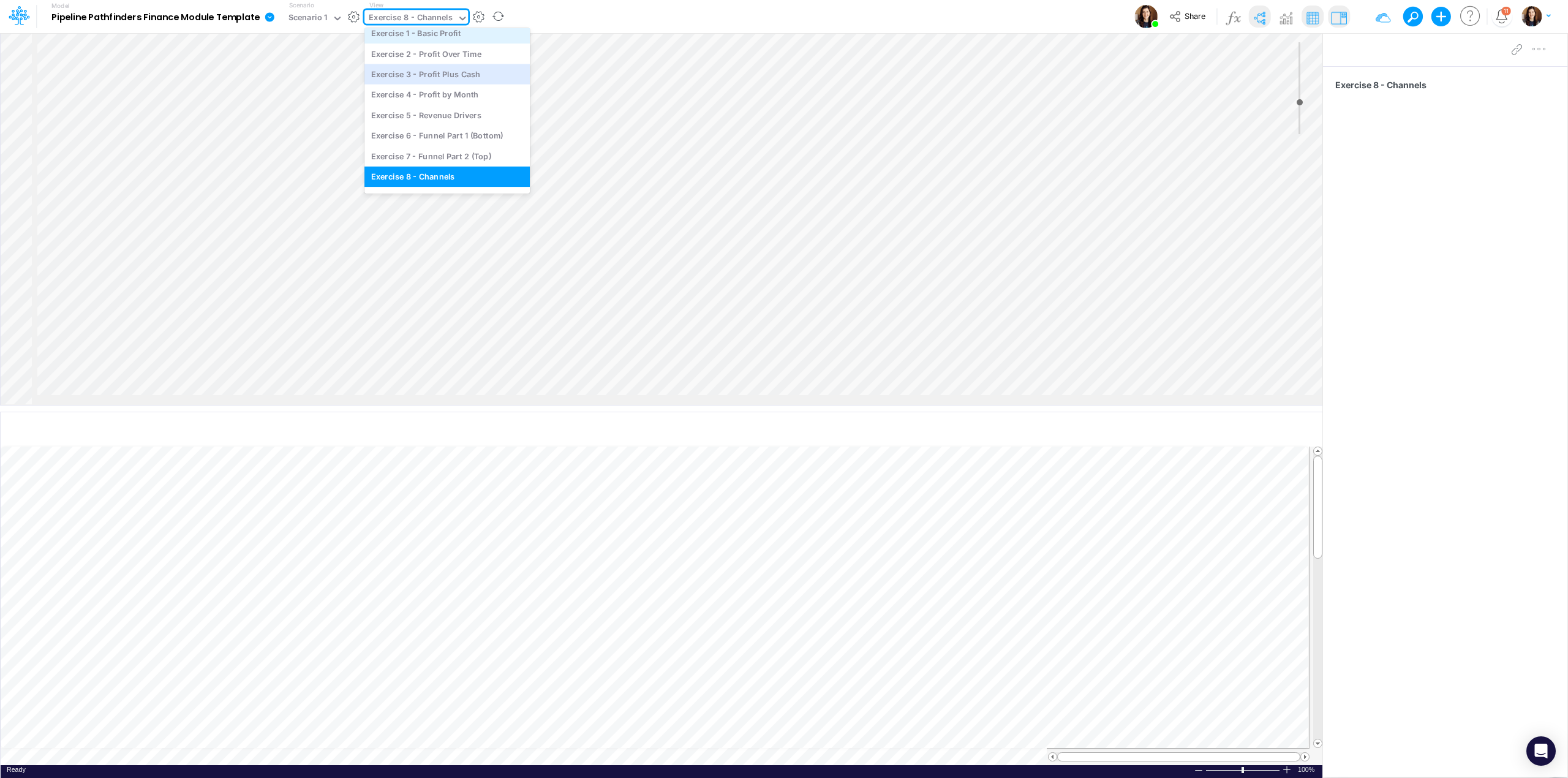
scroll to position [0, 0]
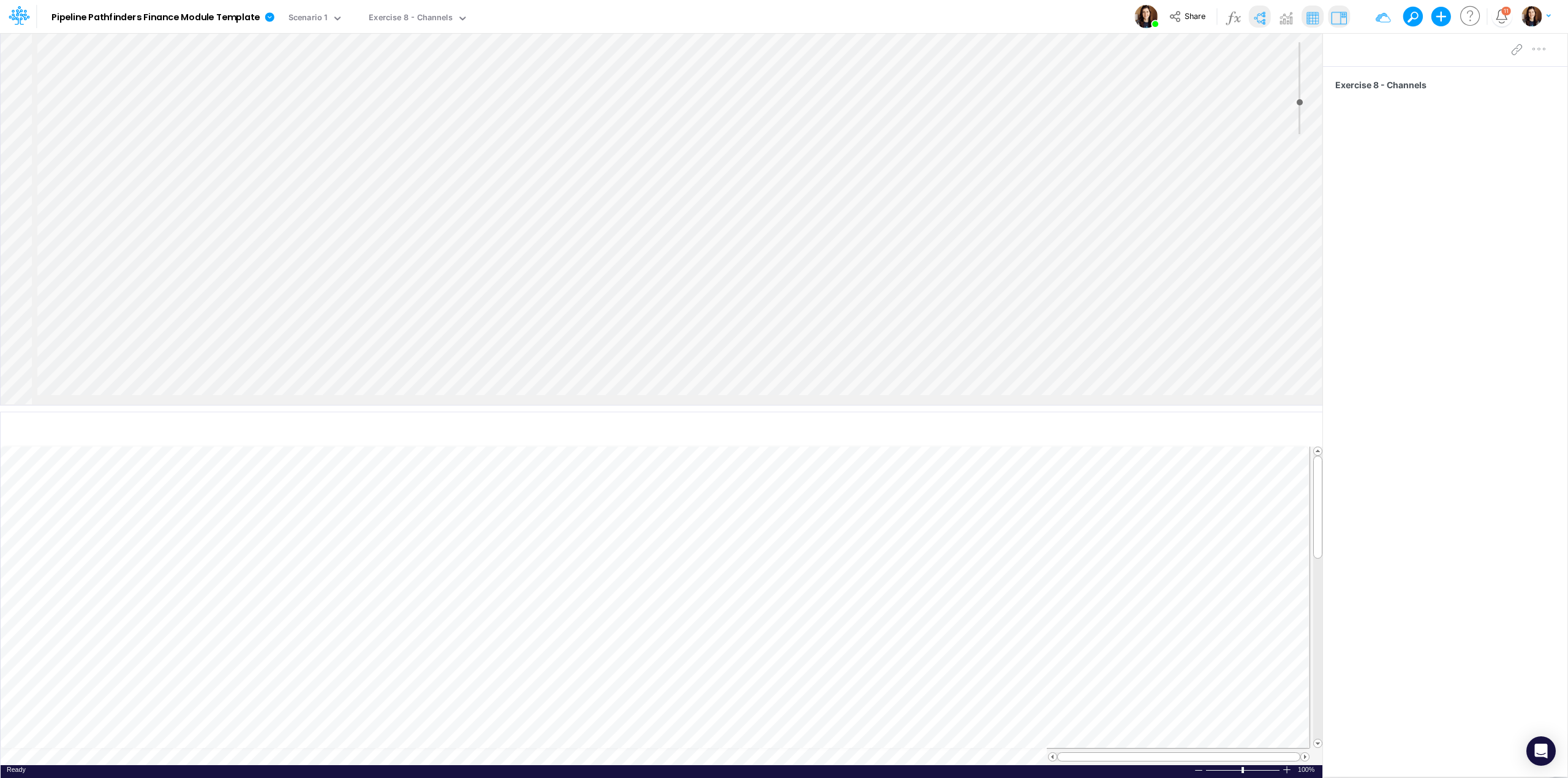
click at [675, 20] on div "Model Pipeline Pathfinders Finance Module Template Edit model settings Duplicat…" at bounding box center [784, 16] width 1411 height 33
